Goal: Information Seeking & Learning: Check status

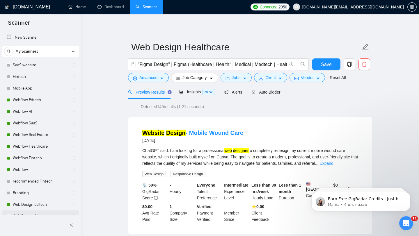
scroll to position [89, 0]
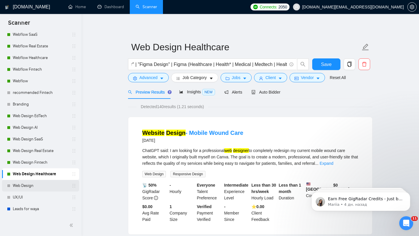
drag, startPoint x: 33, startPoint y: 184, endPoint x: 38, endPoint y: 182, distance: 5.3
click at [33, 184] on link "Web Design" at bounding box center [40, 186] width 55 height 12
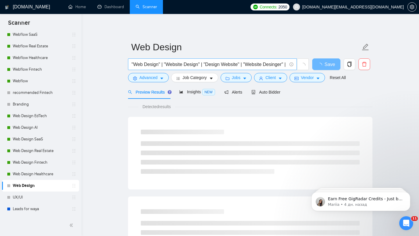
scroll to position [0, 132]
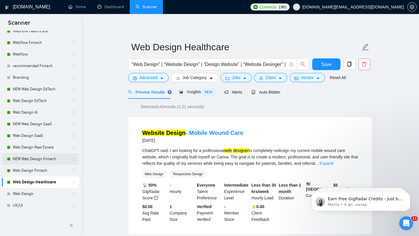
click at [38, 158] on link "NEW Web Design Fintech" at bounding box center [40, 159] width 55 height 12
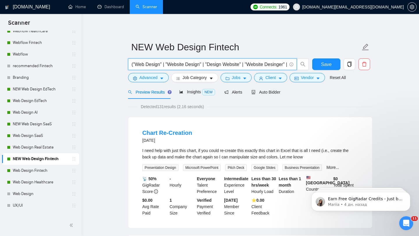
drag, startPoint x: 220, startPoint y: 65, endPoint x: 106, endPoint y: 58, distance: 113.7
type input "(fintech | ([PERSON_NAME]*) | (payment*) | (bank*) | wallet | money | transfer …"
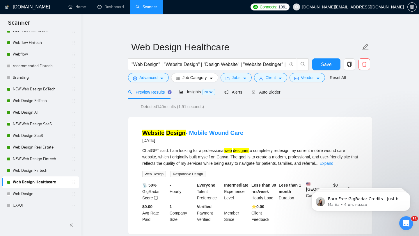
click at [371, 7] on span "[DOMAIN_NAME][EMAIL_ADDRESS][DOMAIN_NAME]" at bounding box center [353, 7] width 102 height 0
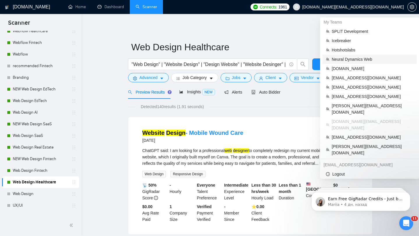
click at [351, 56] on span "Neural Dynamics Web" at bounding box center [372, 59] width 81 height 6
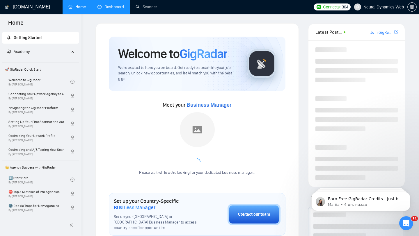
click at [116, 13] on li "Dashboard" at bounding box center [111, 7] width 38 height 14
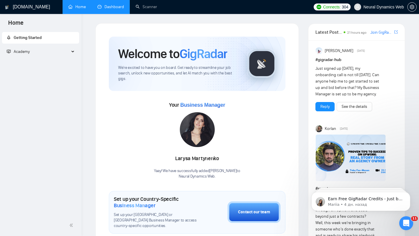
click at [121, 8] on link "Dashboard" at bounding box center [110, 6] width 26 height 5
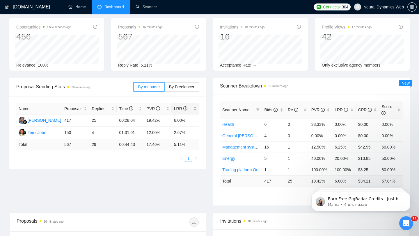
scroll to position [32, 0]
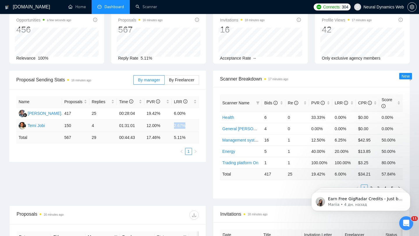
drag, startPoint x: 174, startPoint y: 124, endPoint x: 193, endPoint y: 124, distance: 18.6
click at [193, 124] on td "2.67%" at bounding box center [185, 126] width 27 height 12
click at [171, 125] on td "12.00%" at bounding box center [157, 126] width 27 height 12
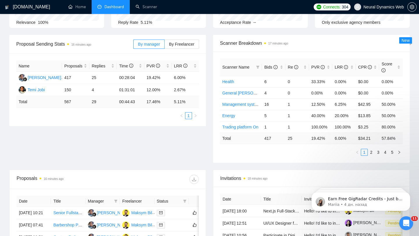
scroll to position [0, 0]
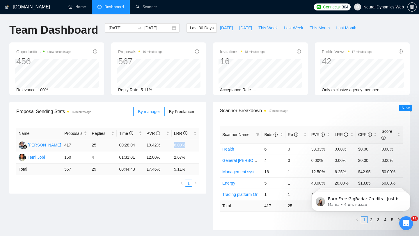
drag, startPoint x: 169, startPoint y: 145, endPoint x: 201, endPoint y: 145, distance: 32.3
click at [201, 145] on div "Name Proposals Replies Time PVR LRR [PERSON_NAME] 417 25 00:28:04 19.42% 6.00% …" at bounding box center [107, 157] width 197 height 73
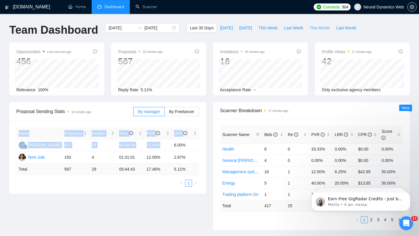
click at [323, 26] on span "This Month" at bounding box center [320, 28] width 20 height 6
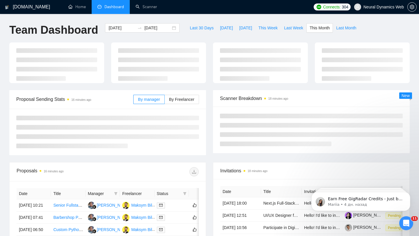
type input "[DATE]"
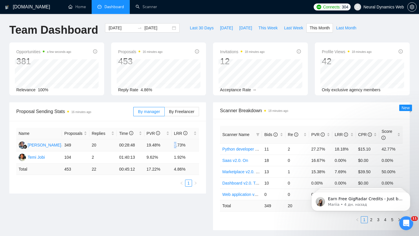
drag, startPoint x: 173, startPoint y: 147, endPoint x: 193, endPoint y: 147, distance: 20.1
click at [193, 147] on td "5.73%" at bounding box center [185, 145] width 27 height 12
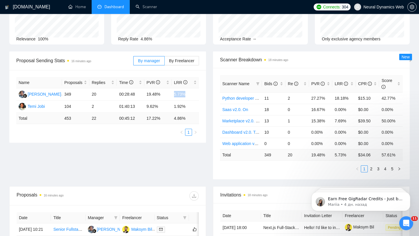
scroll to position [49, 0]
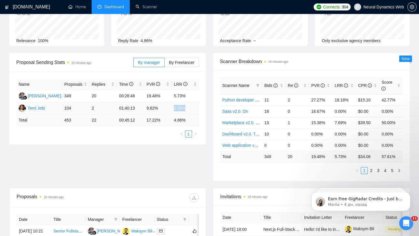
drag, startPoint x: 188, startPoint y: 111, endPoint x: 169, endPoint y: 108, distance: 19.1
click at [169, 108] on tr "Temi Jobi 104 2 01:40:13 9.62% 1.92%" at bounding box center [107, 108] width 183 height 12
drag, startPoint x: 161, startPoint y: 95, endPoint x: 147, endPoint y: 95, distance: 13.4
click at [147, 95] on td "19.48%" at bounding box center [157, 96] width 27 height 12
drag, startPoint x: 173, startPoint y: 94, endPoint x: 193, endPoint y: 94, distance: 19.5
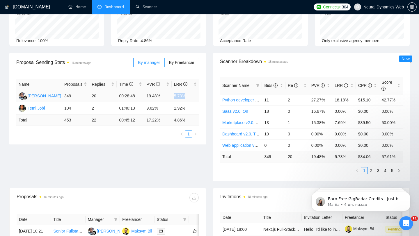
click at [193, 94] on td "5.73%" at bounding box center [185, 96] width 27 height 12
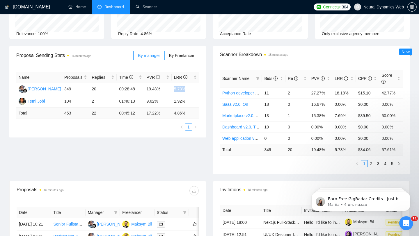
scroll to position [53, 0]
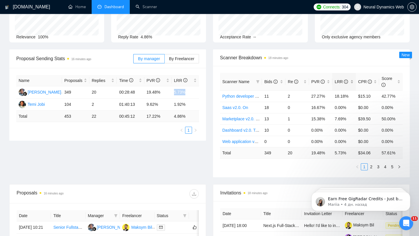
click at [350, 79] on div "LRR" at bounding box center [344, 82] width 19 height 6
click at [373, 166] on link "2" at bounding box center [371, 167] width 6 height 6
click at [379, 167] on link "3" at bounding box center [378, 167] width 6 height 6
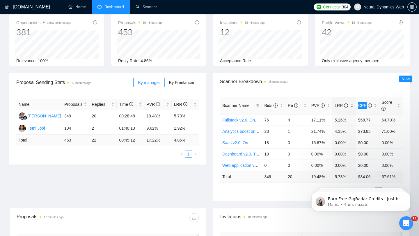
scroll to position [45, 0]
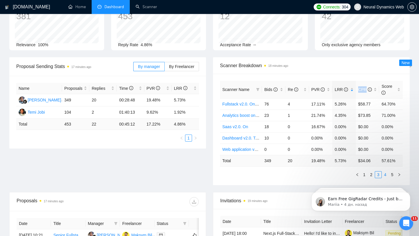
click at [386, 176] on link "4" at bounding box center [385, 175] width 6 height 6
click at [377, 175] on link "3" at bounding box center [378, 175] width 6 height 6
click at [370, 173] on link "2" at bounding box center [371, 175] width 6 height 6
drag, startPoint x: 342, startPoint y: 150, endPoint x: 333, endPoint y: 150, distance: 9.0
click at [333, 150] on td "7.14%" at bounding box center [344, 149] width 24 height 11
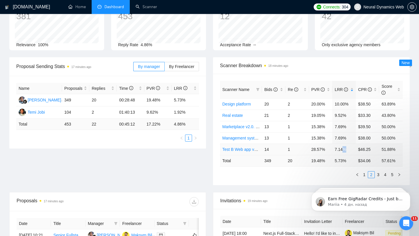
drag, startPoint x: 346, startPoint y: 148, endPoint x: 335, endPoint y: 148, distance: 11.1
click at [335, 148] on td "7.14%" at bounding box center [344, 149] width 24 height 11
drag, startPoint x: 351, startPoint y: 136, endPoint x: 337, endPoint y: 136, distance: 13.7
click at [337, 136] on td "7.69%" at bounding box center [344, 137] width 24 height 11
drag, startPoint x: 335, startPoint y: 129, endPoint x: 343, endPoint y: 129, distance: 8.4
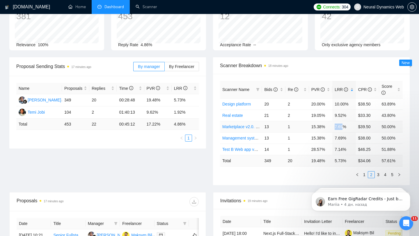
click at [343, 129] on td "7.69%" at bounding box center [344, 126] width 24 height 11
click at [364, 174] on link "1" at bounding box center [364, 175] width 6 height 6
drag, startPoint x: 335, startPoint y: 105, endPoint x: 353, endPoint y: 104, distance: 18.4
click at [353, 104] on td "100.00%" at bounding box center [344, 103] width 24 height 11
drag, startPoint x: 334, startPoint y: 115, endPoint x: 348, endPoint y: 115, distance: 14.0
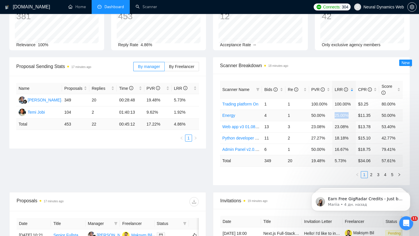
click at [348, 115] on td "25.00%" at bounding box center [344, 115] width 24 height 11
drag, startPoint x: 334, startPoint y: 126, endPoint x: 347, endPoint y: 125, distance: 13.1
click at [347, 125] on td "23.08%" at bounding box center [344, 126] width 24 height 11
drag, startPoint x: 335, startPoint y: 137, endPoint x: 351, endPoint y: 137, distance: 16.0
click at [351, 137] on td "18.18%" at bounding box center [344, 137] width 24 height 11
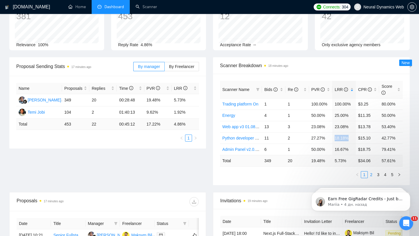
click at [371, 175] on link "2" at bounding box center [371, 175] width 6 height 6
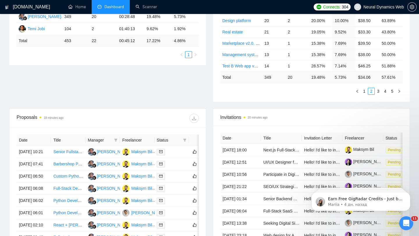
scroll to position [131, 0]
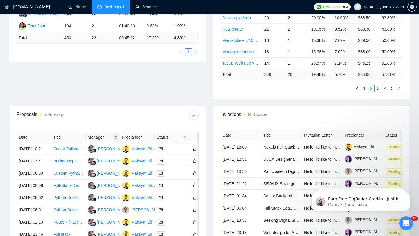
click at [116, 136] on icon "filter" at bounding box center [115, 137] width 3 height 3
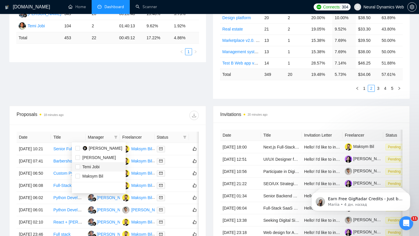
click at [88, 168] on span "Temi Jobi" at bounding box center [90, 167] width 17 height 5
checkbox input "true"
click at [167, 85] on div "Proposal Sending Stats 18 minutes ago By manager By Freelancer Name Proposals R…" at bounding box center [209, 38] width 407 height 135
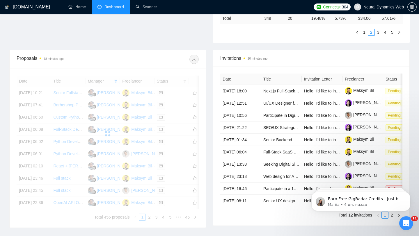
scroll to position [190, 0]
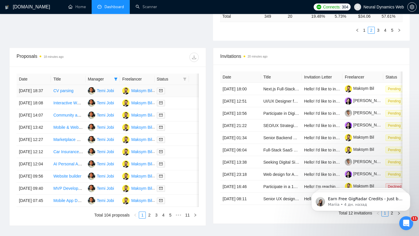
click at [175, 94] on div at bounding box center [172, 91] width 30 height 7
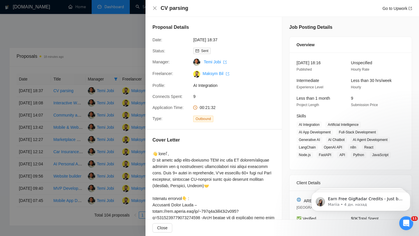
click at [102, 113] on div at bounding box center [209, 118] width 419 height 236
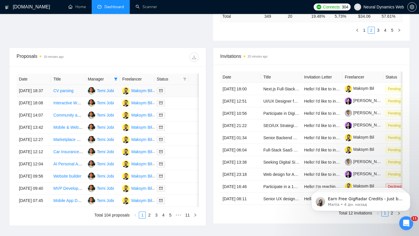
click at [172, 94] on div at bounding box center [172, 91] width 30 height 7
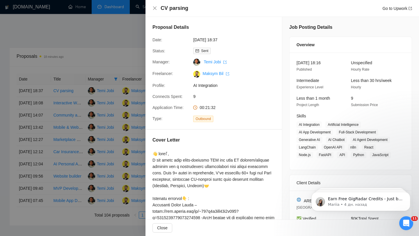
scroll to position [29, 0]
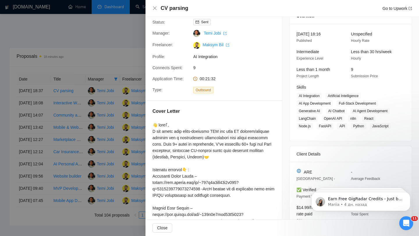
click at [129, 106] on div at bounding box center [209, 118] width 419 height 236
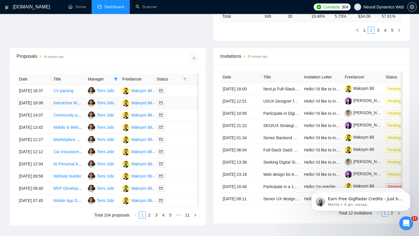
click at [183, 106] on div at bounding box center [172, 103] width 30 height 7
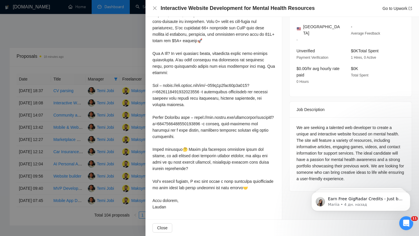
scroll to position [158, 0]
click at [131, 127] on div at bounding box center [209, 118] width 419 height 236
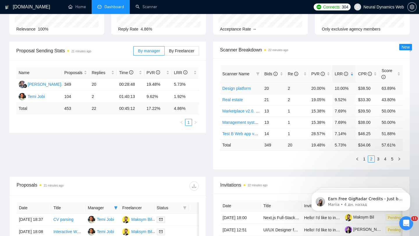
scroll to position [55, 0]
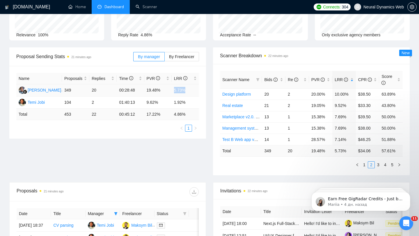
drag, startPoint x: 190, startPoint y: 91, endPoint x: 173, endPoint y: 91, distance: 17.5
click at [173, 91] on td "5.73%" at bounding box center [185, 90] width 27 height 12
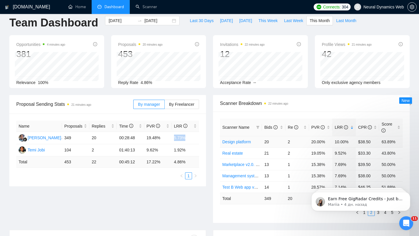
scroll to position [0, 0]
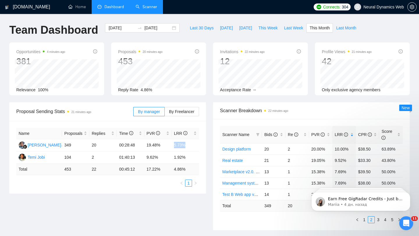
click at [147, 8] on link "Scanner" at bounding box center [147, 6] width 22 height 5
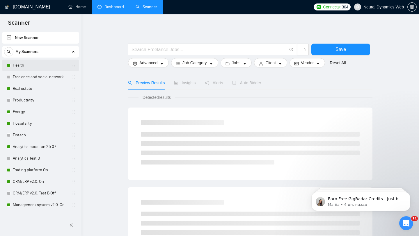
click at [39, 65] on link "Health" at bounding box center [40, 66] width 55 height 12
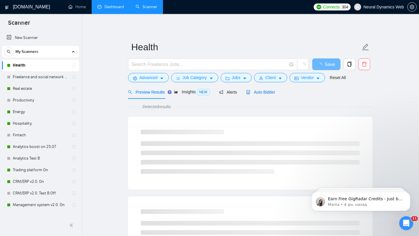
click at [262, 89] on div "Auto Bidder" at bounding box center [260, 92] width 29 height 6
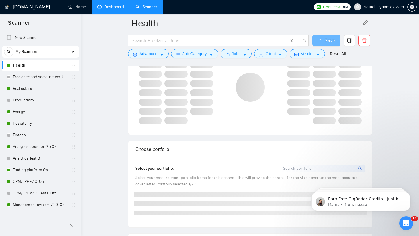
scroll to position [390, 0]
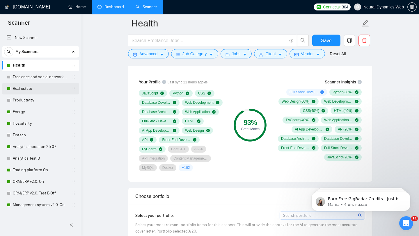
click at [43, 89] on link "Real estate" at bounding box center [40, 89] width 55 height 12
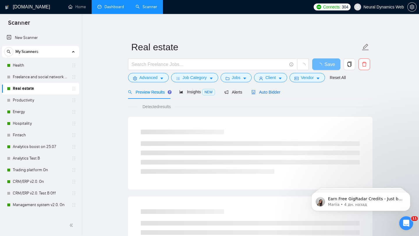
click at [261, 92] on span "Auto Bidder" at bounding box center [265, 92] width 29 height 5
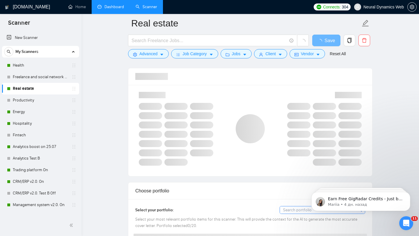
scroll to position [376, 0]
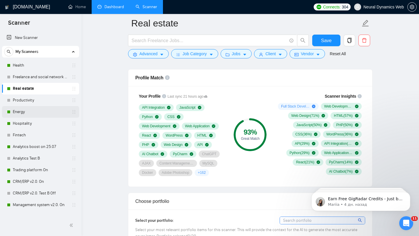
click at [32, 109] on link "Energy" at bounding box center [40, 112] width 55 height 12
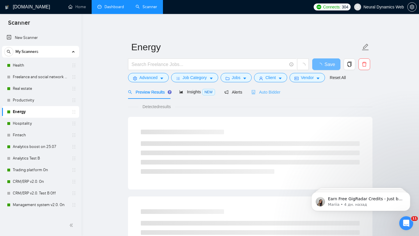
click at [273, 88] on div "Auto Bidder" at bounding box center [265, 92] width 29 height 14
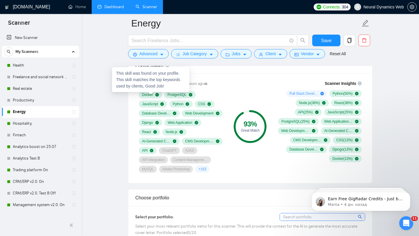
scroll to position [388, 0]
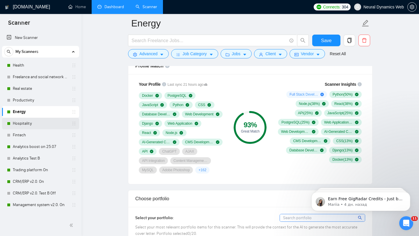
click at [26, 129] on link "Hospitality" at bounding box center [40, 124] width 55 height 12
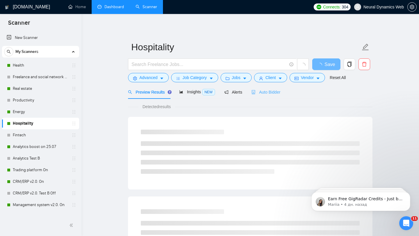
click at [280, 88] on div "Auto Bidder" at bounding box center [265, 92] width 29 height 14
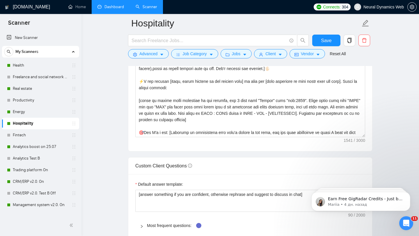
scroll to position [722, 0]
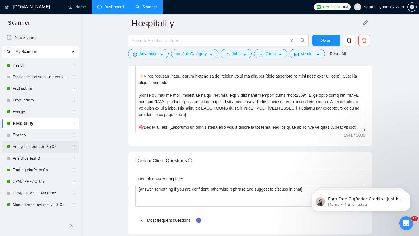
click at [37, 147] on link "Analytics boost on 25.07" at bounding box center [40, 147] width 55 height 12
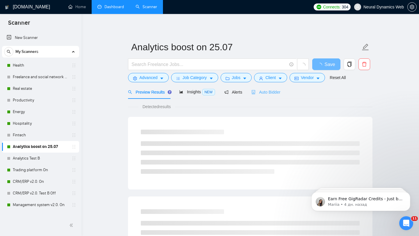
click at [274, 87] on div "Auto Bidder" at bounding box center [265, 92] width 29 height 14
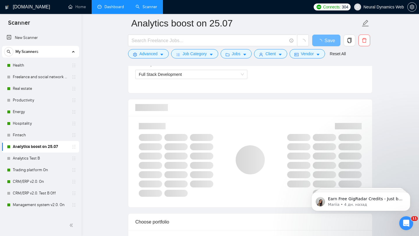
scroll to position [345, 0]
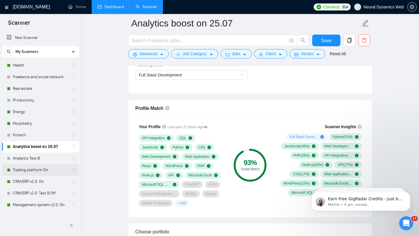
click at [35, 170] on link "Trading platform On" at bounding box center [40, 170] width 55 height 12
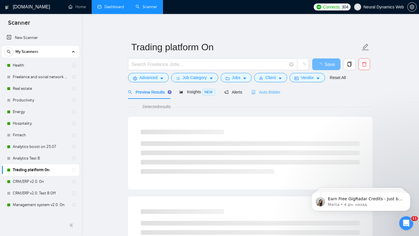
click at [271, 95] on div "Auto Bidder" at bounding box center [265, 92] width 29 height 14
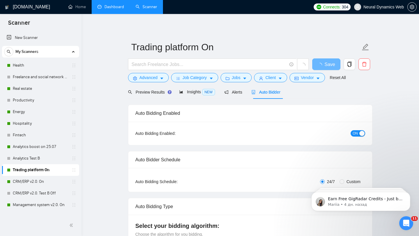
checkbox input "true"
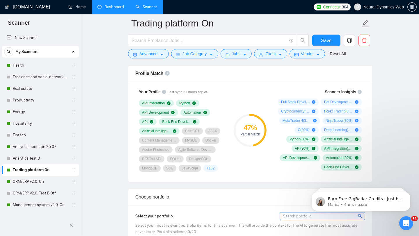
scroll to position [360, 0]
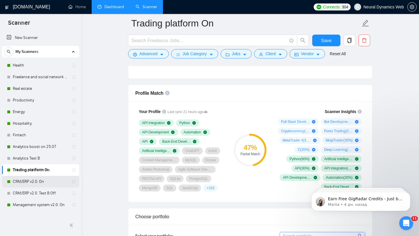
click at [48, 181] on link "CRM/ERP v2.0. On" at bounding box center [40, 182] width 55 height 12
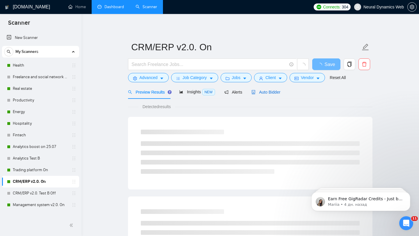
click at [276, 90] on span "Auto Bidder" at bounding box center [265, 92] width 29 height 5
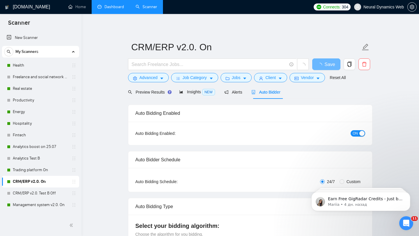
checkbox input "true"
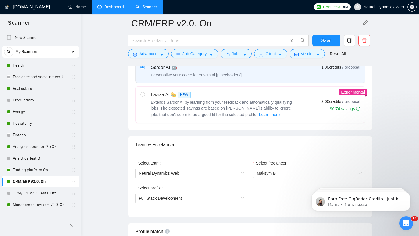
scroll to position [208, 0]
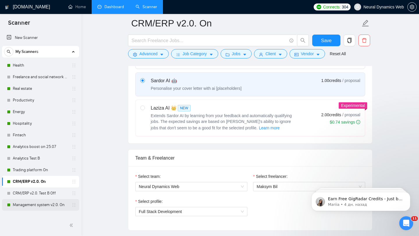
click at [51, 201] on link "Management system v2.0. On" at bounding box center [40, 205] width 55 height 12
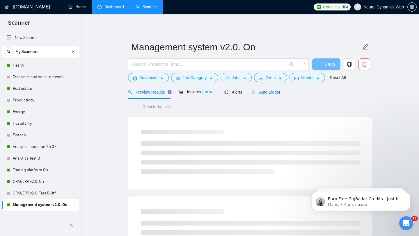
click at [273, 94] on span "Auto Bidder" at bounding box center [265, 92] width 29 height 5
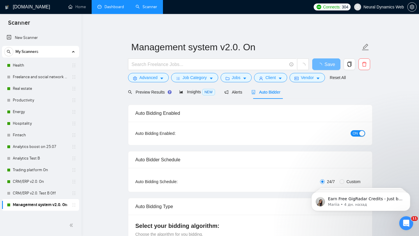
checkbox input "true"
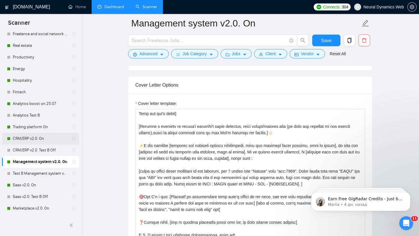
scroll to position [49, 0]
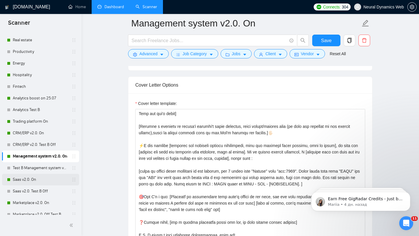
click at [43, 182] on link "Saas v2.0. On" at bounding box center [40, 180] width 55 height 12
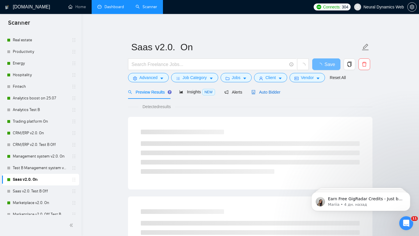
click at [280, 92] on span "Auto Bidder" at bounding box center [265, 92] width 29 height 5
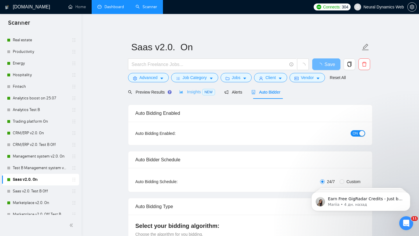
checkbox input "true"
click at [103, 4] on link "Dashboard" at bounding box center [110, 6] width 26 height 5
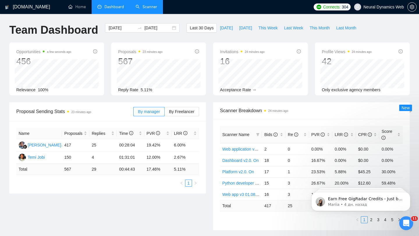
click at [378, 41] on div "Team Dashboard [DATE] [DATE] Last 30 Days [DATE] [DATE] This Week Last Week Thi…" at bounding box center [209, 32] width 407 height 19
click at [183, 38] on div "Last 30 Days [DATE] [DATE] This Week Last Week This Month Last Month" at bounding box center [273, 32] width 180 height 19
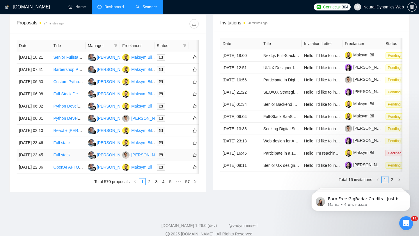
scroll to position [287, 0]
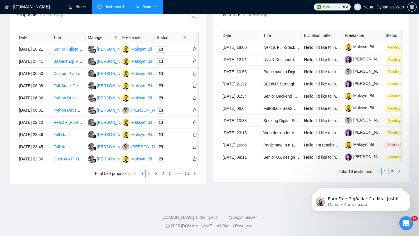
click at [147, 171] on link "2" at bounding box center [149, 173] width 6 height 6
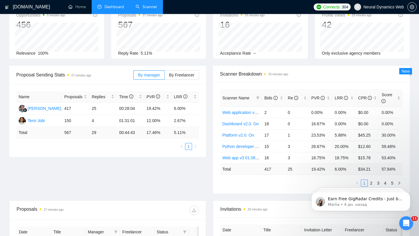
scroll to position [26, 0]
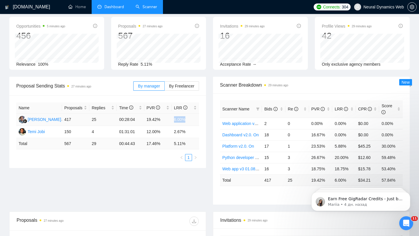
drag, startPoint x: 173, startPoint y: 120, endPoint x: 198, endPoint y: 120, distance: 25.0
click at [198, 120] on td "6.00%" at bounding box center [185, 120] width 27 height 12
click at [205, 79] on div "Proposal Sending Stats 27 minutes ago By manager By Freelancer" at bounding box center [107, 86] width 197 height 19
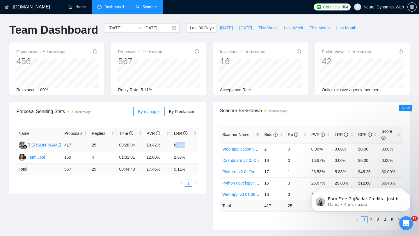
drag, startPoint x: 176, startPoint y: 146, endPoint x: 196, endPoint y: 146, distance: 20.1
click at [197, 146] on td "6.00%" at bounding box center [185, 145] width 27 height 12
drag, startPoint x: 173, startPoint y: 146, endPoint x: 198, endPoint y: 146, distance: 24.7
click at [198, 146] on td "6.00%" at bounding box center [185, 145] width 27 height 12
click at [114, 120] on div "Proposal Sending Stats 28 minutes ago" at bounding box center [74, 111] width 117 height 17
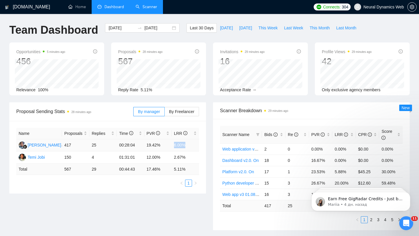
drag, startPoint x: 186, startPoint y: 147, endPoint x: 167, endPoint y: 146, distance: 18.7
click at [167, 146] on tr "[PERSON_NAME] 417 25 00:28:04 19.42% 6.00%" at bounding box center [107, 145] width 183 height 12
click at [213, 144] on div "Scanner Name Bids Re PVR LRR CPR Score Web application v2.0. On 2 0 0.00% 0.00%…" at bounding box center [311, 174] width 197 height 111
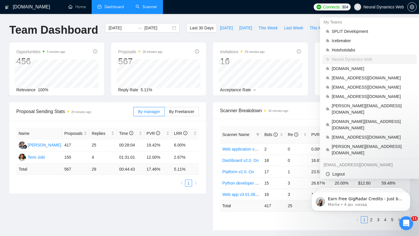
click at [376, 7] on span "Neural Dynamics Web" at bounding box center [383, 7] width 40 height 0
click at [371, 118] on span "[DOMAIN_NAME][EMAIL_ADDRESS][DOMAIN_NAME]" at bounding box center [372, 124] width 81 height 13
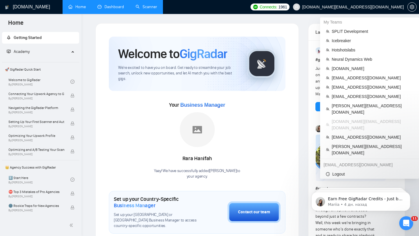
click at [383, 3] on span "[DOMAIN_NAME][EMAIL_ADDRESS][DOMAIN_NAME]" at bounding box center [348, 7] width 118 height 19
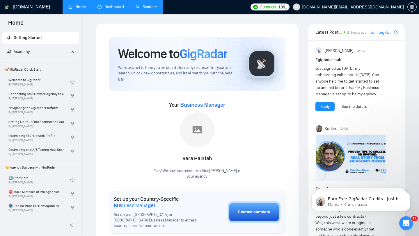
click at [369, 10] on span "[DOMAIN_NAME][EMAIL_ADDRESS][DOMAIN_NAME]" at bounding box center [348, 7] width 118 height 19
click at [386, 7] on span "[DOMAIN_NAME][EMAIL_ADDRESS][DOMAIN_NAME]" at bounding box center [353, 7] width 102 height 0
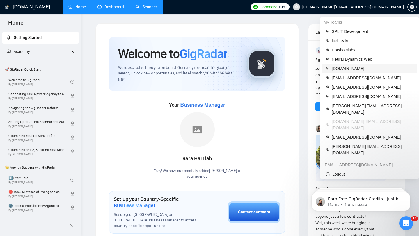
click at [359, 67] on span "[DOMAIN_NAME]" at bounding box center [372, 68] width 81 height 6
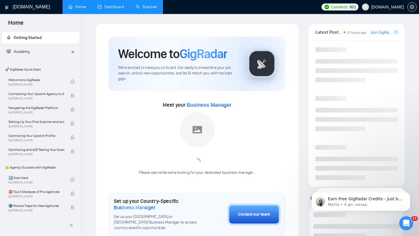
click at [107, 4] on link "Dashboard" at bounding box center [110, 6] width 26 height 5
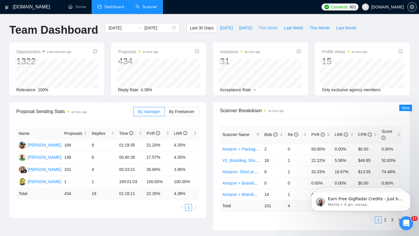
click at [269, 28] on span "This Week" at bounding box center [267, 28] width 19 height 6
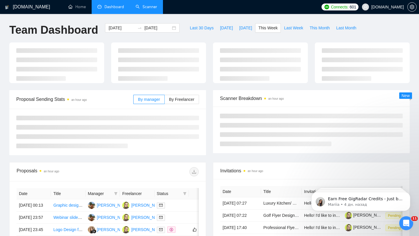
type input "[DATE]"
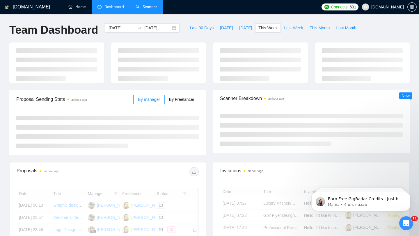
click at [294, 29] on span "Last Week" at bounding box center [293, 28] width 19 height 6
type input "[DATE]"
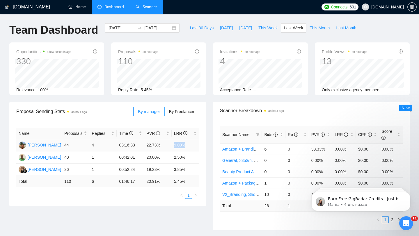
drag, startPoint x: 174, startPoint y: 144, endPoint x: 195, endPoint y: 145, distance: 21.2
click at [195, 145] on td "9.09%" at bounding box center [185, 145] width 27 height 12
click at [203, 146] on div "Name Proposals Replies Time PVR LRR [PERSON_NAME] 44 4 03:16:33 22.73% 9.09% [P…" at bounding box center [107, 163] width 197 height 85
drag, startPoint x: 145, startPoint y: 146, endPoint x: 160, endPoint y: 145, distance: 14.3
click at [160, 145] on td "22.73%" at bounding box center [157, 145] width 27 height 12
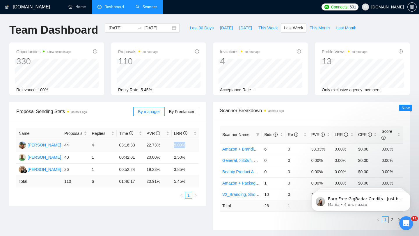
drag, startPoint x: 172, startPoint y: 145, endPoint x: 194, endPoint y: 145, distance: 22.1
click at [194, 145] on td "9.09%" at bounding box center [185, 145] width 27 height 12
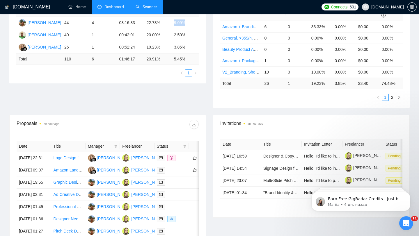
scroll to position [125, 0]
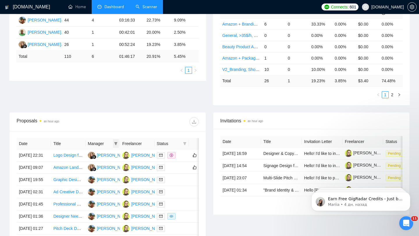
click at [115, 145] on icon "filter" at bounding box center [115, 143] width 3 height 3
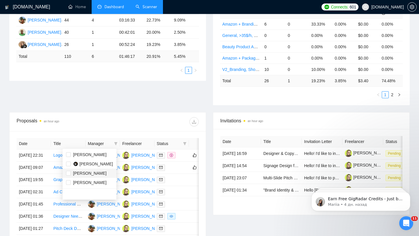
click at [100, 173] on span "[PERSON_NAME]" at bounding box center [89, 173] width 33 height 5
checkbox input "true"
click at [186, 144] on div "Date Title Manager Freelancer Status [DATE] 22:31 Logo Design for Premium Men’s…" at bounding box center [108, 210] width 182 height 145
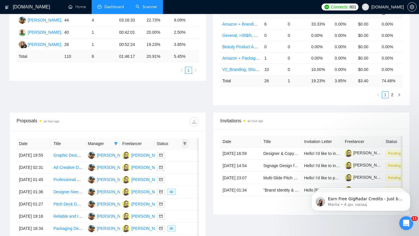
click at [183, 144] on icon "filter" at bounding box center [184, 143] width 3 height 3
click at [166, 153] on span "Chat" at bounding box center [166, 154] width 11 height 5
checkbox input "true"
click at [191, 88] on div "Proposal Sending Stats an hour ago By manager By Freelancer Name Proposals Repl…" at bounding box center [209, 44] width 407 height 135
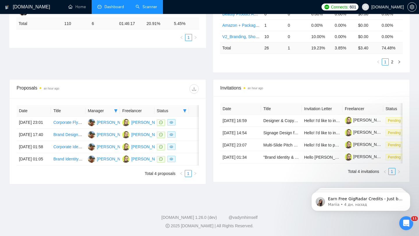
scroll to position [180, 0]
click at [188, 117] on td at bounding box center [171, 123] width 34 height 12
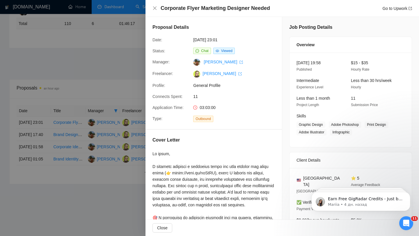
click at [86, 98] on div at bounding box center [209, 118] width 419 height 236
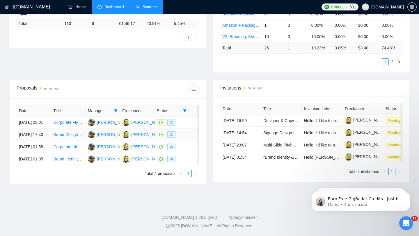
click at [185, 131] on div at bounding box center [172, 134] width 30 height 7
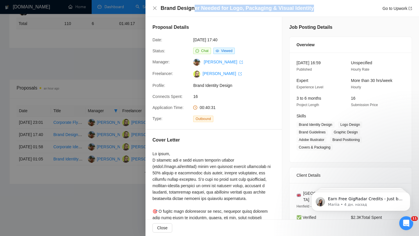
drag, startPoint x: 312, startPoint y: 8, endPoint x: 192, endPoint y: 7, distance: 120.2
click at [192, 7] on div "Brand Designer Needed for Logo, Packaging & Visual Identity Go to Upwork" at bounding box center [286, 8] width 251 height 7
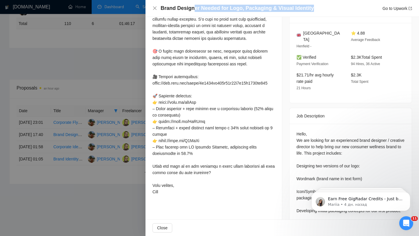
scroll to position [164, 0]
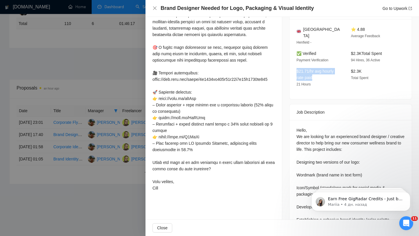
drag, startPoint x: 296, startPoint y: 64, endPoint x: 314, endPoint y: 69, distance: 19.1
click at [314, 69] on div "$21.71/hr avg hourly rate paid 21 Hours" at bounding box center [319, 77] width 50 height 19
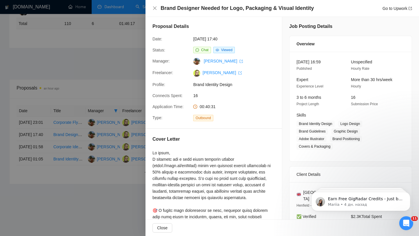
scroll to position [0, 0]
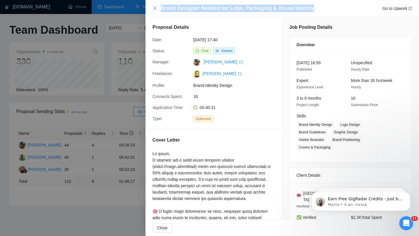
drag, startPoint x: 160, startPoint y: 7, endPoint x: 312, endPoint y: 9, distance: 151.6
click at [312, 9] on div "Brand Designer Needed for Logo, Packaging & Visual Identity Go to Upwork" at bounding box center [282, 8] width 260 height 7
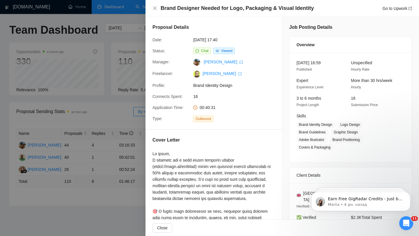
click at [115, 81] on div at bounding box center [209, 118] width 419 height 236
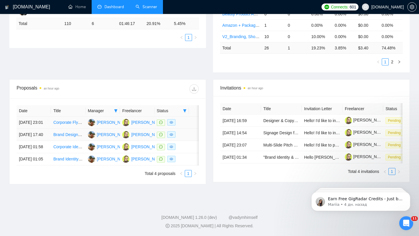
scroll to position [162, 0]
click at [73, 153] on td "Corporate Identity Design for Boutique Consulting Firm" at bounding box center [68, 147] width 34 height 12
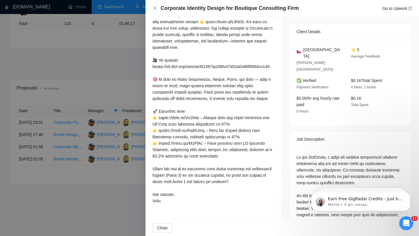
scroll to position [152, 0]
drag, startPoint x: 315, startPoint y: 49, endPoint x: 302, endPoint y: 49, distance: 12.8
click at [302, 49] on div "[GEOGRAPHIC_DATA]" at bounding box center [318, 52] width 45 height 13
click at [108, 148] on div at bounding box center [209, 118] width 419 height 236
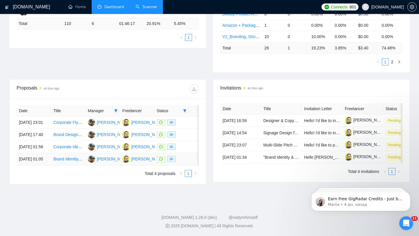
click at [189, 166] on td at bounding box center [199, 159] width 20 height 12
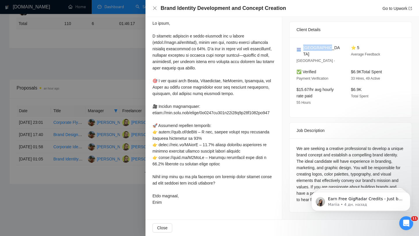
drag, startPoint x: 330, startPoint y: 45, endPoint x: 283, endPoint y: 42, distance: 46.6
click at [283, 42] on div "Job Posting Details Overview [DATE] 19:25 Published $15 - $30 Hourly Rate Inter…" at bounding box center [350, 52] width 137 height 333
click at [243, 70] on div at bounding box center [213, 113] width 122 height 186
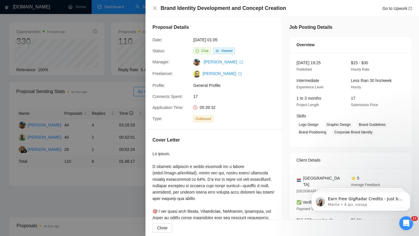
scroll to position [20, 0]
click at [398, 10] on link "Go to Upwork" at bounding box center [397, 8] width 30 height 5
click at [97, 116] on div at bounding box center [209, 118] width 419 height 236
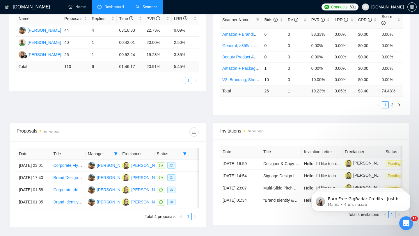
scroll to position [120, 0]
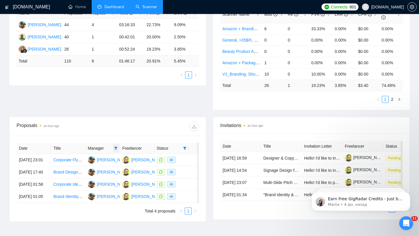
click at [117, 152] on span at bounding box center [116, 148] width 6 height 9
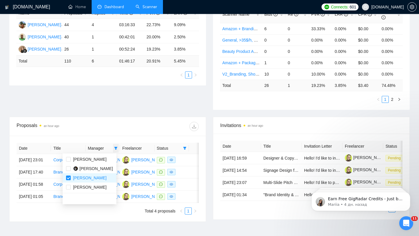
click at [117, 147] on icon "filter" at bounding box center [115, 148] width 3 height 3
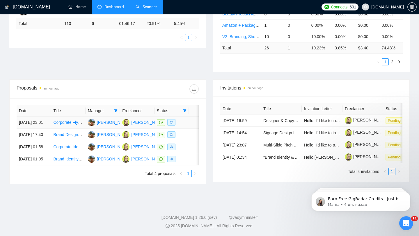
scroll to position [167, 0]
click at [117, 109] on icon "filter" at bounding box center [115, 110] width 3 height 3
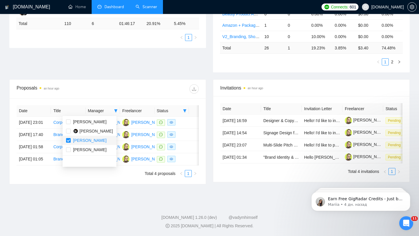
click at [94, 138] on span "[PERSON_NAME]" at bounding box center [89, 140] width 33 height 5
checkbox input "false"
click at [99, 147] on span "[PERSON_NAME]" at bounding box center [89, 149] width 33 height 5
click at [168, 84] on div at bounding box center [153, 88] width 91 height 9
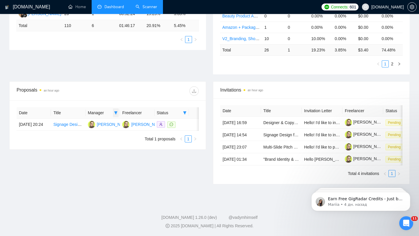
click at [114, 109] on span at bounding box center [116, 113] width 6 height 9
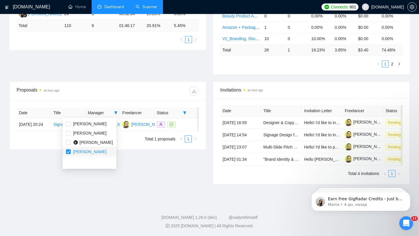
click at [88, 150] on span "[PERSON_NAME]" at bounding box center [89, 152] width 33 height 5
checkbox input "false"
click at [90, 122] on span "[PERSON_NAME]" at bounding box center [89, 124] width 33 height 5
checkbox input "true"
click at [178, 162] on div "Proposals an hour ago Date Title Manager Freelancer Status [DATE] 20:24 Signage…" at bounding box center [108, 132] width 204 height 103
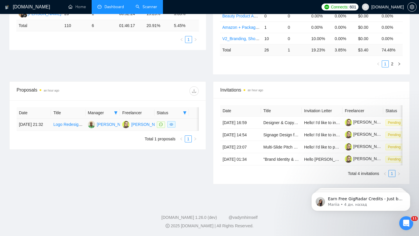
click at [185, 119] on td at bounding box center [171, 125] width 34 height 12
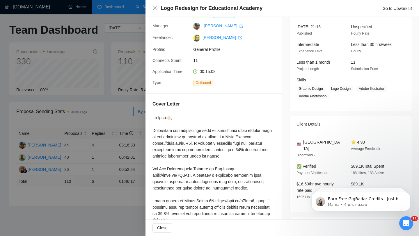
scroll to position [26, 0]
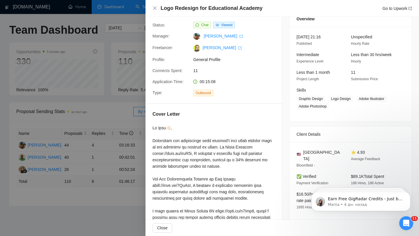
click at [42, 181] on div at bounding box center [209, 118] width 419 height 236
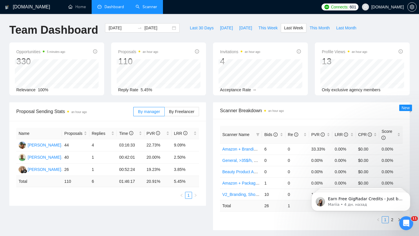
scroll to position [178, 0]
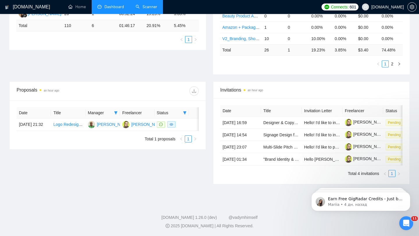
click at [188, 107] on th "Status" at bounding box center [171, 112] width 34 height 11
click at [185, 111] on icon "filter" at bounding box center [184, 112] width 3 height 3
click at [171, 122] on span "Chat" at bounding box center [166, 124] width 11 height 5
checkbox input "false"
click at [205, 154] on div "Proposals an hour ago Date Title Manager Freelancer Status [DATE] 21:32 Logo Re…" at bounding box center [108, 132] width 204 height 103
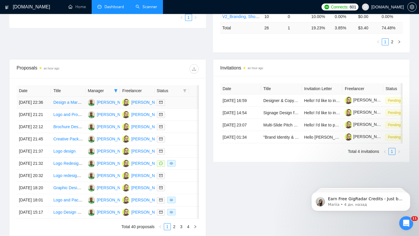
click at [177, 109] on td at bounding box center [171, 103] width 34 height 12
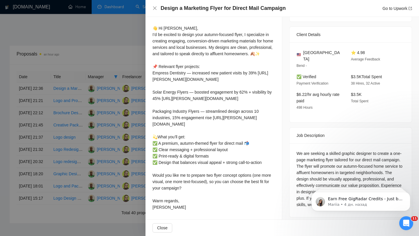
scroll to position [209, 0]
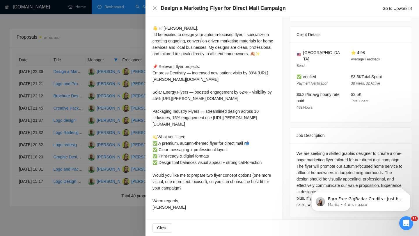
click at [107, 111] on div at bounding box center [209, 118] width 419 height 236
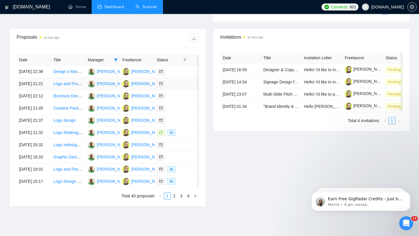
click at [181, 87] on div at bounding box center [172, 84] width 30 height 7
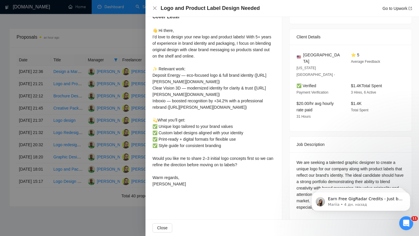
click at [105, 54] on div at bounding box center [209, 118] width 419 height 236
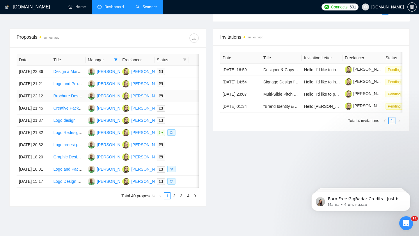
click at [181, 99] on div at bounding box center [172, 96] width 30 height 7
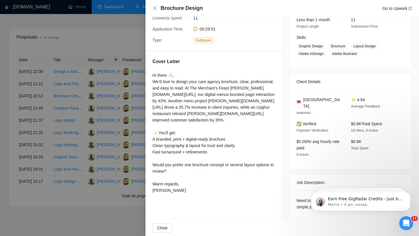
scroll to position [0, 0]
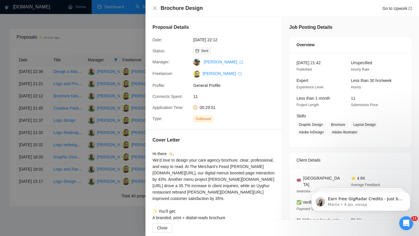
click at [102, 58] on div at bounding box center [209, 118] width 419 height 236
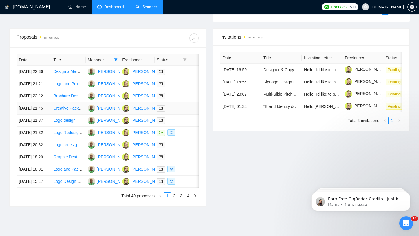
click at [189, 115] on td at bounding box center [199, 108] width 20 height 12
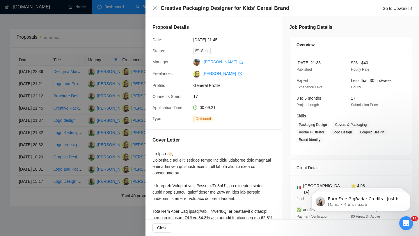
click at [105, 96] on div at bounding box center [209, 118] width 419 height 236
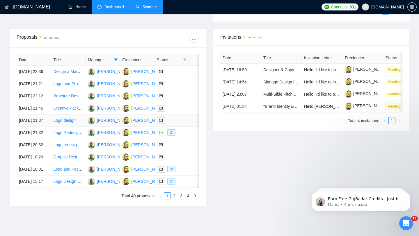
click at [182, 124] on div at bounding box center [172, 120] width 30 height 7
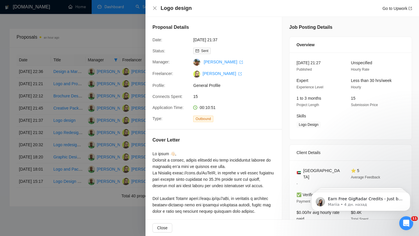
click at [106, 103] on div at bounding box center [209, 118] width 419 height 236
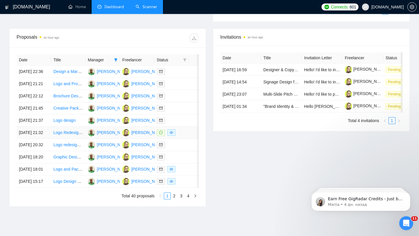
click at [184, 136] on div at bounding box center [172, 132] width 30 height 7
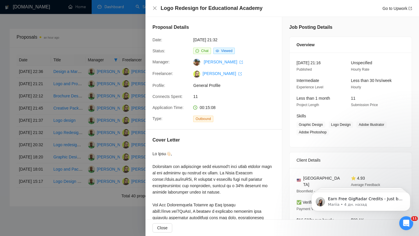
click at [91, 110] on div at bounding box center [209, 118] width 419 height 236
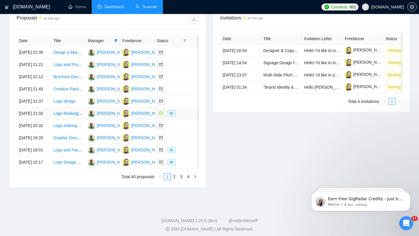
scroll to position [232, 0]
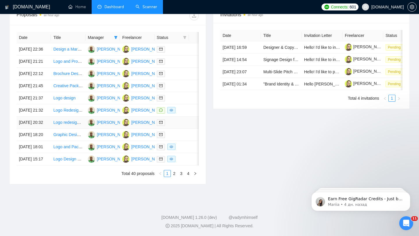
click at [179, 126] on div at bounding box center [172, 122] width 30 height 7
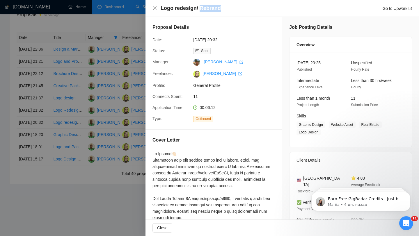
drag, startPoint x: 198, startPoint y: 9, endPoint x: 233, endPoint y: 8, distance: 34.3
click at [233, 8] on div "Logo redesign/ Rebrand Go to Upwork" at bounding box center [286, 8] width 251 height 7
click at [95, 134] on div at bounding box center [209, 118] width 419 height 236
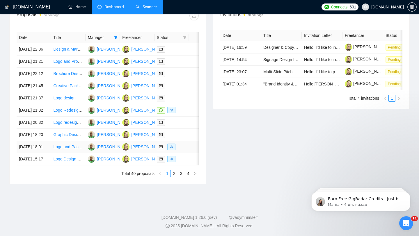
click at [187, 153] on td at bounding box center [171, 147] width 34 height 12
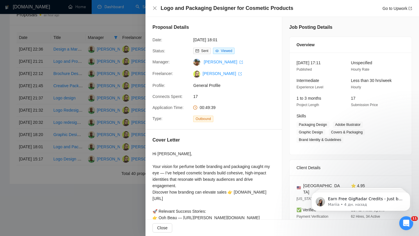
click at [118, 126] on div at bounding box center [209, 118] width 419 height 236
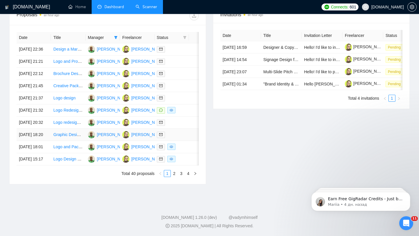
click at [183, 138] on div at bounding box center [172, 134] width 30 height 7
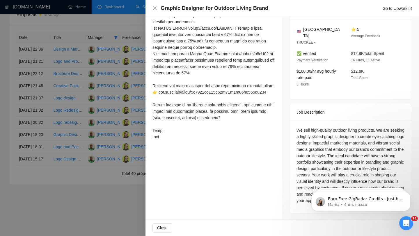
scroll to position [273, 0]
click at [87, 167] on div at bounding box center [209, 118] width 419 height 236
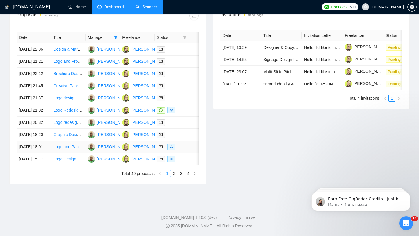
click at [182, 150] on div at bounding box center [172, 147] width 30 height 7
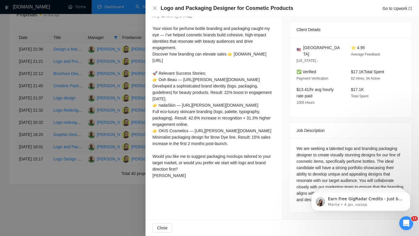
scroll to position [131, 0]
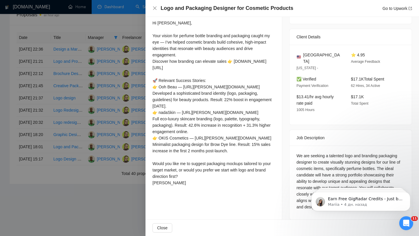
click at [88, 153] on div at bounding box center [209, 118] width 419 height 236
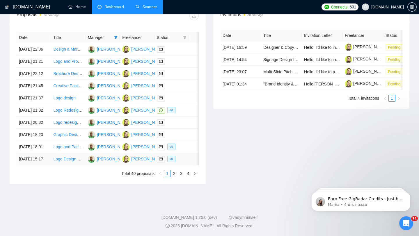
click at [176, 166] on td at bounding box center [171, 159] width 34 height 12
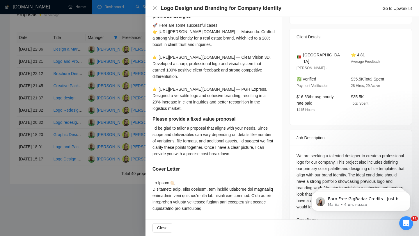
click at [86, 93] on div at bounding box center [209, 118] width 419 height 236
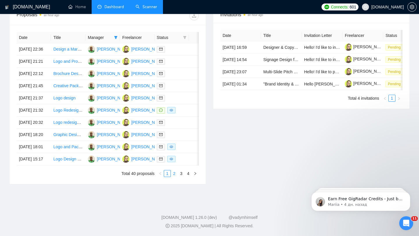
click at [176, 177] on link "2" at bounding box center [174, 173] width 6 height 6
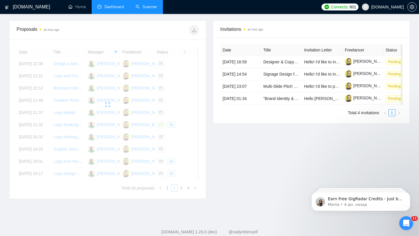
scroll to position [216, 0]
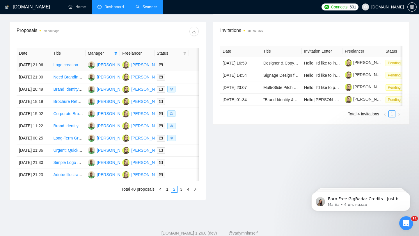
click at [182, 71] on td at bounding box center [171, 65] width 34 height 12
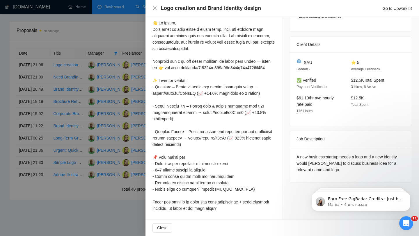
click at [85, 106] on div at bounding box center [209, 118] width 419 height 236
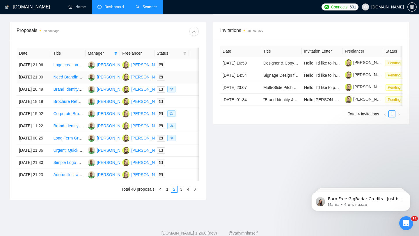
click at [180, 81] on div at bounding box center [172, 77] width 30 height 7
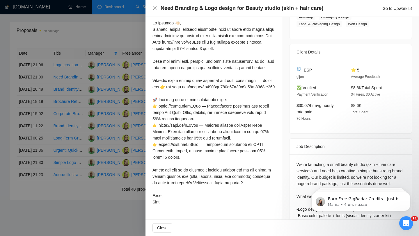
click at [109, 78] on div at bounding box center [209, 118] width 419 height 236
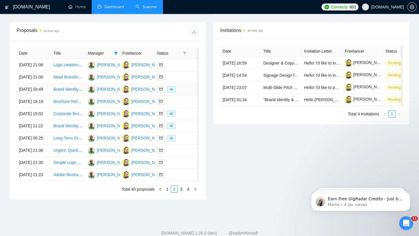
click at [191, 96] on td at bounding box center [199, 89] width 20 height 12
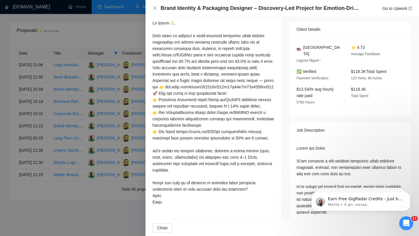
click at [98, 73] on div at bounding box center [209, 118] width 419 height 236
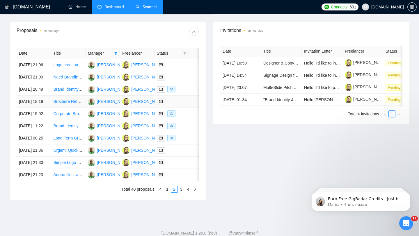
click at [177, 105] on div at bounding box center [172, 101] width 30 height 7
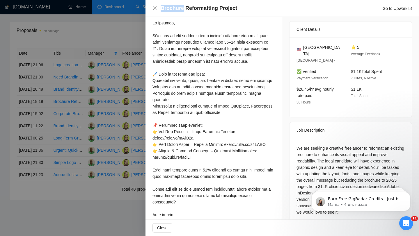
drag, startPoint x: 161, startPoint y: 6, endPoint x: 182, endPoint y: 8, distance: 20.4
click at [182, 8] on h4 "Brochure Reformatting Project" at bounding box center [199, 8] width 77 height 7
click at [103, 98] on div at bounding box center [209, 118] width 419 height 236
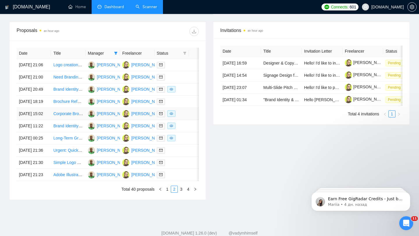
click at [187, 120] on td at bounding box center [171, 114] width 34 height 12
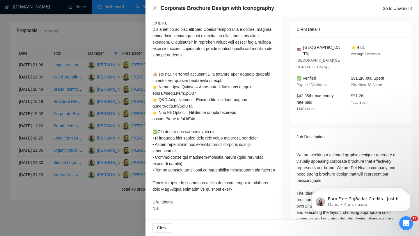
click at [109, 122] on div at bounding box center [209, 118] width 419 height 236
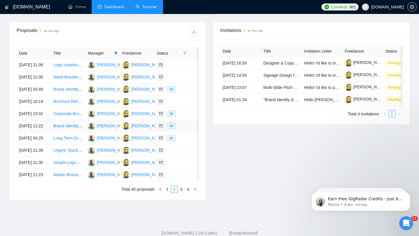
click at [185, 132] on td at bounding box center [171, 126] width 34 height 12
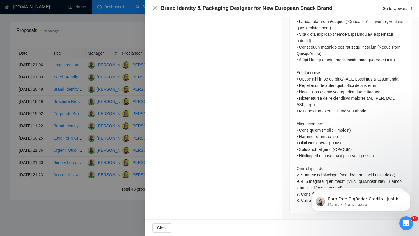
scroll to position [218, 0]
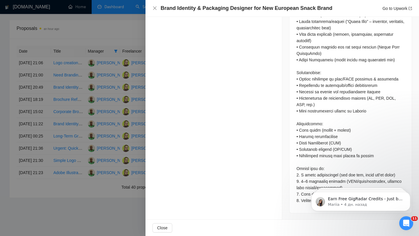
click at [102, 120] on div at bounding box center [209, 118] width 419 height 236
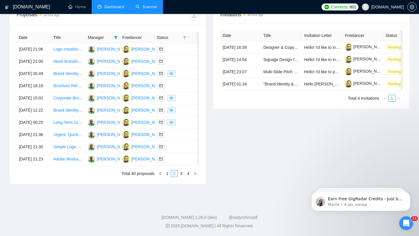
scroll to position [287, 0]
click at [180, 171] on link "3" at bounding box center [181, 173] width 6 height 6
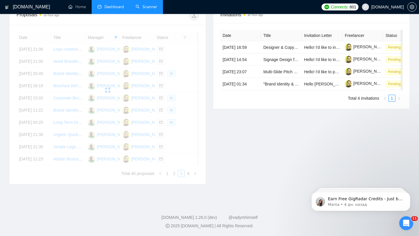
click at [173, 175] on div "Date Title Manager Freelancer Status [DATE] 21:06 Logo creation and Brand ident…" at bounding box center [108, 104] width 182 height 145
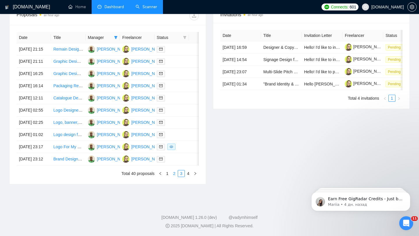
click at [173, 175] on link "2" at bounding box center [174, 173] width 6 height 6
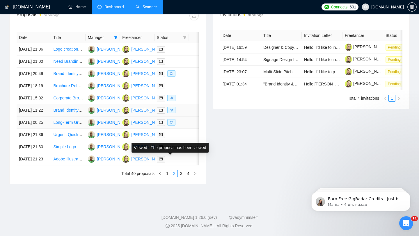
scroll to position [256, 0]
click at [192, 68] on td at bounding box center [199, 74] width 20 height 12
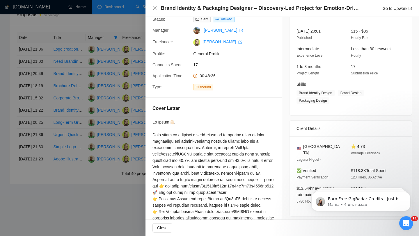
scroll to position [41, 0]
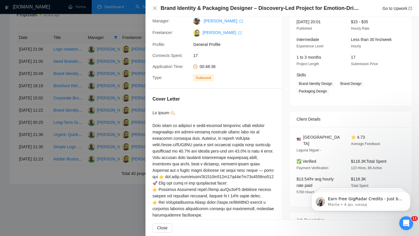
click at [155, 114] on div at bounding box center [213, 203] width 122 height 186
click at [104, 116] on div at bounding box center [209, 118] width 419 height 236
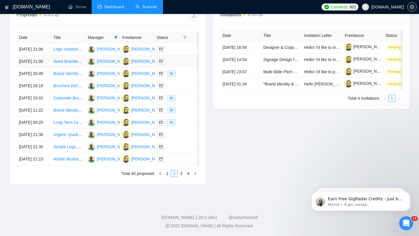
click at [193, 56] on td at bounding box center [199, 62] width 20 height 12
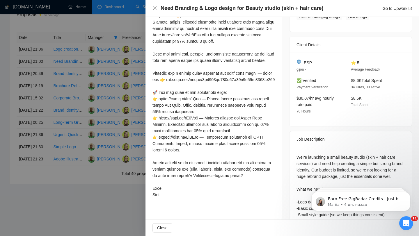
scroll to position [149, 0]
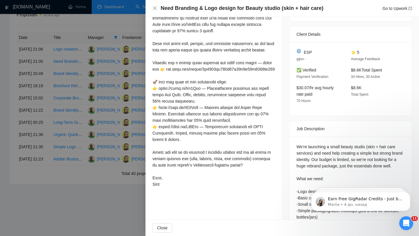
click at [106, 66] on div at bounding box center [209, 118] width 419 height 236
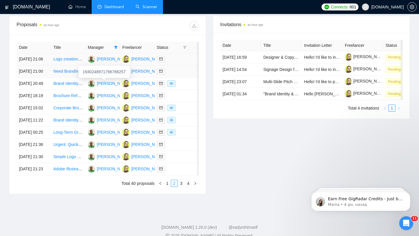
scroll to position [216, 0]
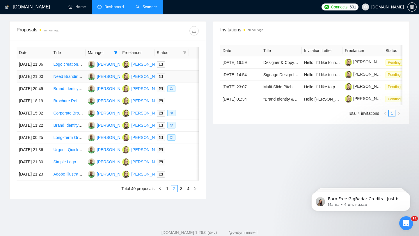
click at [186, 80] on div at bounding box center [172, 76] width 30 height 7
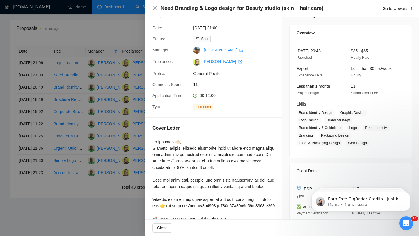
scroll to position [0, 0]
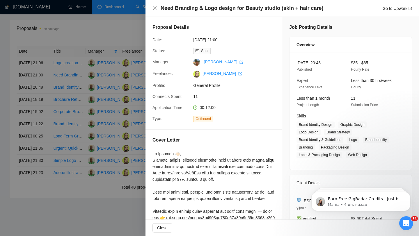
click at [104, 96] on div at bounding box center [209, 118] width 419 height 236
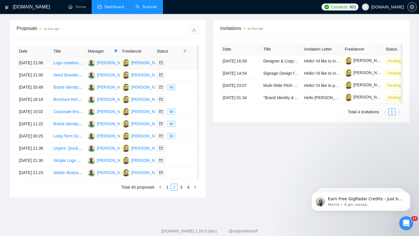
click at [185, 66] on div at bounding box center [172, 63] width 30 height 7
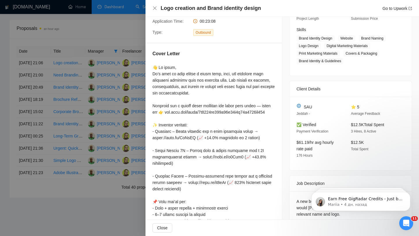
scroll to position [158, 0]
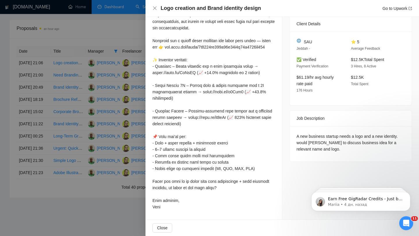
click at [114, 110] on div at bounding box center [209, 118] width 419 height 236
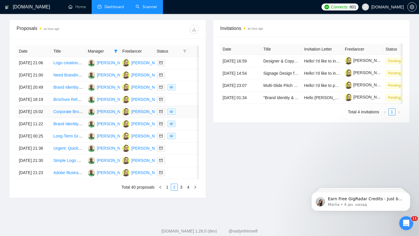
click at [184, 115] on div at bounding box center [172, 112] width 30 height 7
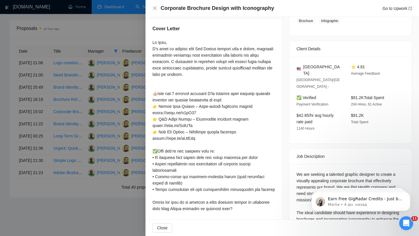
scroll to position [0, 0]
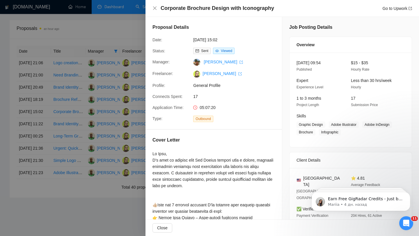
click at [71, 139] on div at bounding box center [209, 118] width 419 height 236
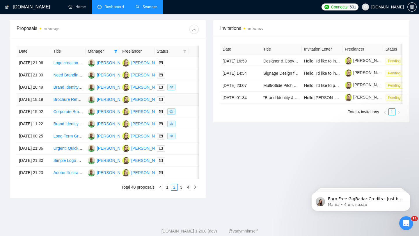
click at [181, 106] on td at bounding box center [171, 100] width 34 height 12
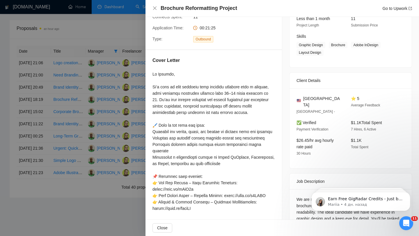
scroll to position [86, 0]
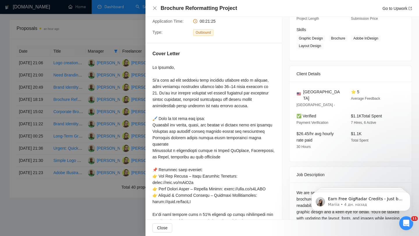
click at [101, 104] on div at bounding box center [209, 118] width 419 height 236
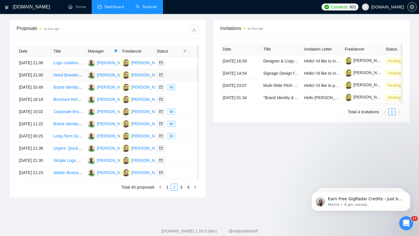
click at [177, 79] on div at bounding box center [172, 75] width 30 height 7
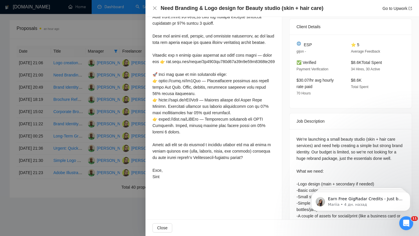
scroll to position [223, 0]
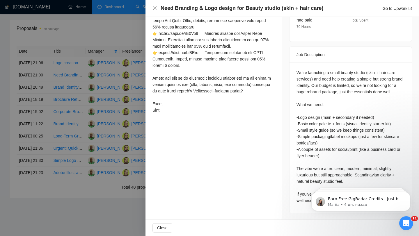
click at [77, 121] on div at bounding box center [209, 118] width 419 height 236
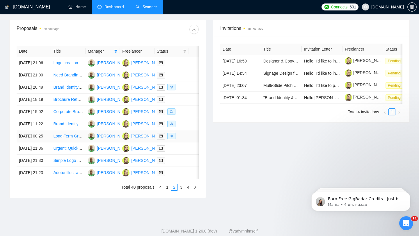
click at [189, 143] on td at bounding box center [199, 136] width 20 height 12
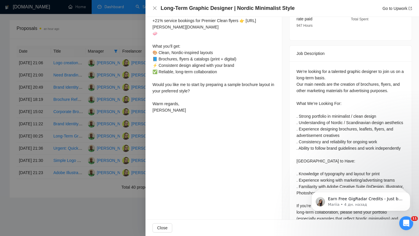
scroll to position [101, 0]
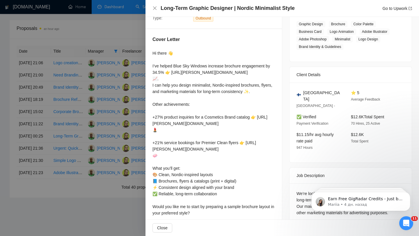
click at [120, 142] on div at bounding box center [209, 118] width 419 height 236
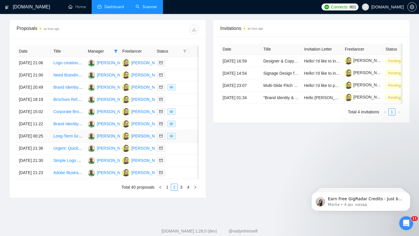
click at [186, 143] on td at bounding box center [171, 136] width 34 height 12
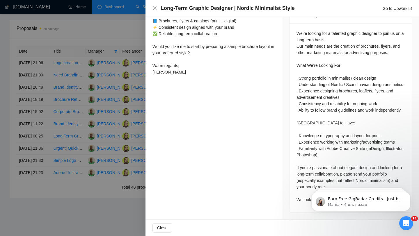
scroll to position [266, 0]
click at [106, 151] on div at bounding box center [209, 118] width 419 height 236
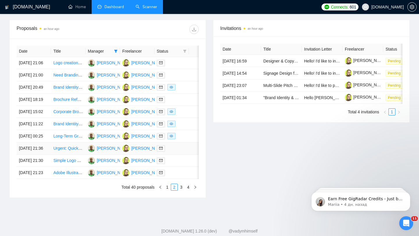
click at [186, 152] on div at bounding box center [172, 148] width 30 height 7
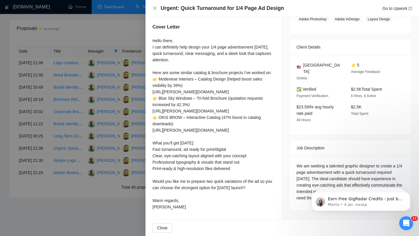
click at [99, 132] on div at bounding box center [209, 118] width 419 height 236
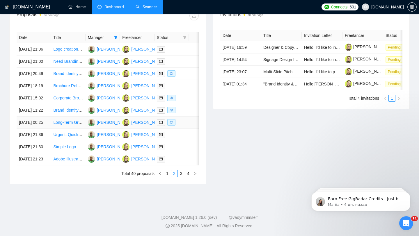
scroll to position [0, 0]
click at [183, 153] on td at bounding box center [171, 147] width 34 height 12
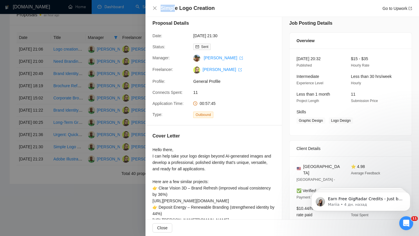
drag, startPoint x: 161, startPoint y: 5, endPoint x: 176, endPoint y: 8, distance: 15.3
click at [176, 8] on h4 "Simple Logo Creation" at bounding box center [188, 8] width 54 height 7
drag, startPoint x: 177, startPoint y: 7, endPoint x: 158, endPoint y: 5, distance: 19.3
click at [158, 5] on div "Simple Logo Creation Go to Upwork" at bounding box center [282, 8] width 260 height 7
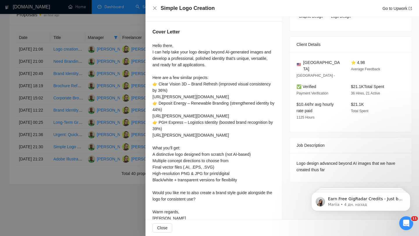
click at [74, 173] on div at bounding box center [209, 118] width 419 height 236
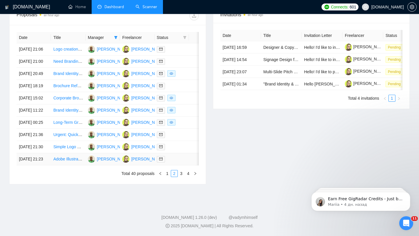
click at [190, 166] on td at bounding box center [199, 159] width 20 height 12
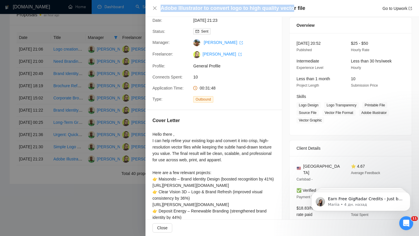
drag, startPoint x: 161, startPoint y: 8, endPoint x: 289, endPoint y: 7, distance: 127.7
click at [289, 7] on h4 "Adobe Illustrator to convert logo to high quality vector file" at bounding box center [233, 8] width 145 height 7
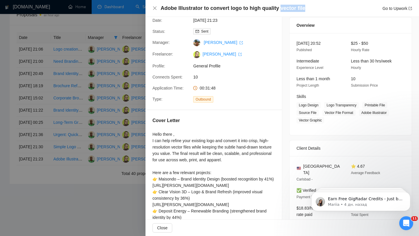
drag, startPoint x: 316, startPoint y: 11, endPoint x: 231, endPoint y: 11, distance: 84.4
click at [234, 11] on div "Adobe Illustrator to convert logo to high quality vector file Go to Upwork" at bounding box center [286, 8] width 251 height 7
click at [100, 94] on div at bounding box center [209, 118] width 419 height 236
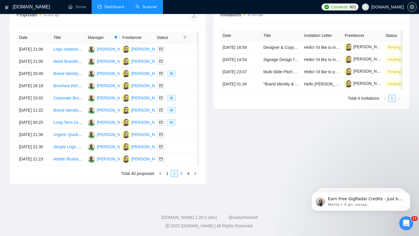
click at [181, 177] on link "3" at bounding box center [181, 173] width 6 height 6
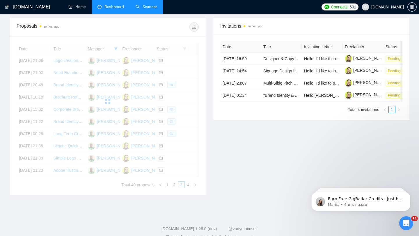
scroll to position [198, 0]
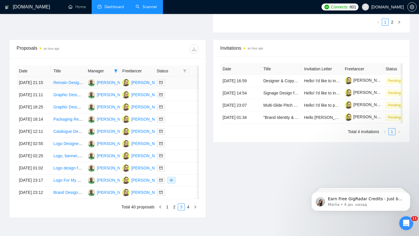
click at [193, 87] on td at bounding box center [199, 83] width 20 height 12
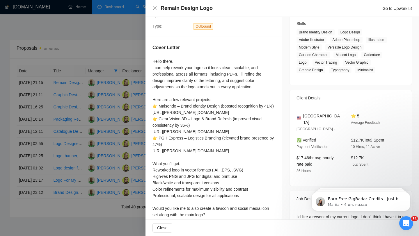
scroll to position [128, 0]
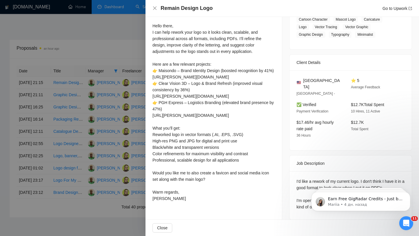
click at [53, 75] on div at bounding box center [209, 118] width 419 height 236
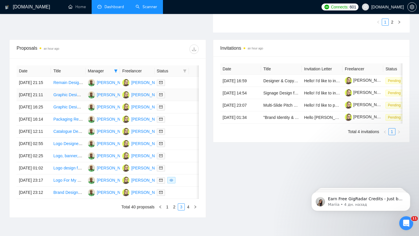
click at [180, 98] on div at bounding box center [172, 95] width 30 height 7
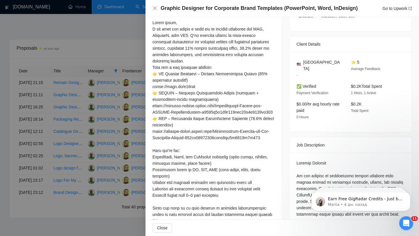
scroll to position [0, 0]
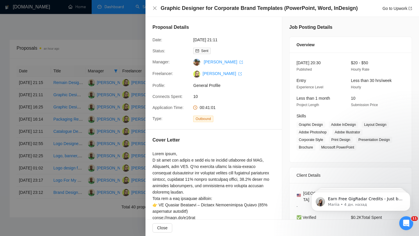
click at [89, 80] on div at bounding box center [209, 118] width 419 height 236
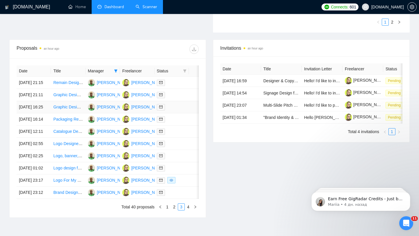
click at [190, 113] on td at bounding box center [199, 107] width 20 height 12
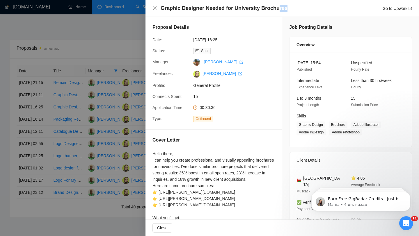
drag, startPoint x: 275, startPoint y: 10, endPoint x: 291, endPoint y: 10, distance: 15.7
click at [291, 10] on div "Graphic Designer Needed for University Brochures Go to Upwork" at bounding box center [286, 8] width 251 height 7
click at [285, 7] on div "Graphic Designer Needed for University Brochures Go to Upwork" at bounding box center [286, 8] width 251 height 7
drag, startPoint x: 285, startPoint y: 7, endPoint x: 260, endPoint y: 7, distance: 24.7
click at [260, 7] on div "Graphic Designer Needed for University Brochures Go to Upwork" at bounding box center [286, 8] width 251 height 7
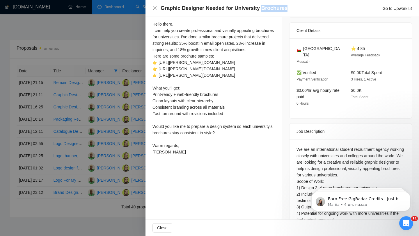
scroll to position [131, 0]
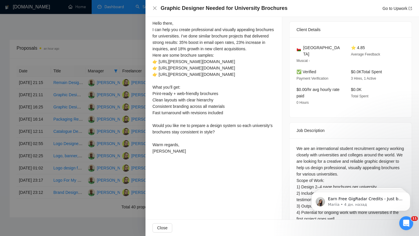
click at [79, 111] on div at bounding box center [209, 118] width 419 height 236
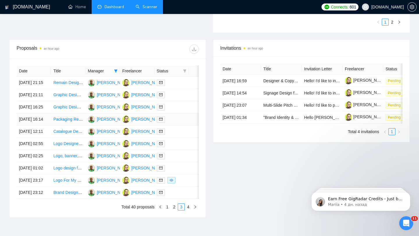
click at [174, 126] on td at bounding box center [171, 119] width 34 height 12
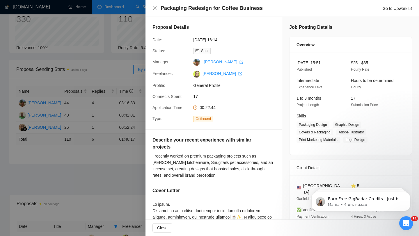
scroll to position [0, 0]
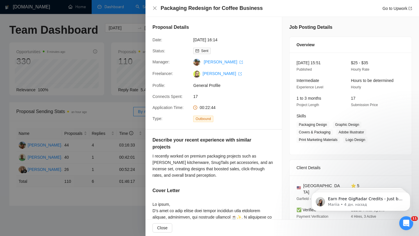
click at [118, 173] on div at bounding box center [209, 118] width 419 height 236
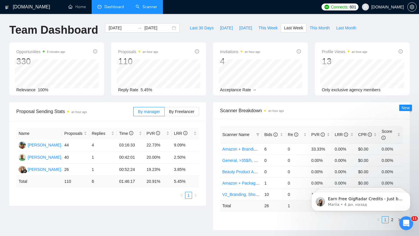
scroll to position [287, 0]
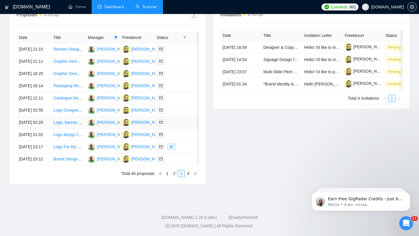
click at [190, 117] on td at bounding box center [199, 123] width 20 height 12
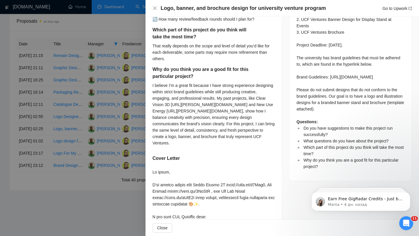
scroll to position [292, 0]
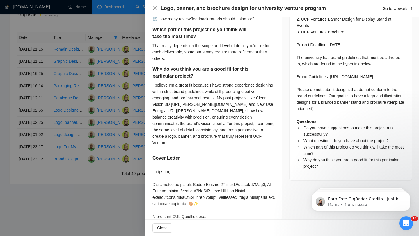
click at [117, 123] on div at bounding box center [209, 118] width 419 height 236
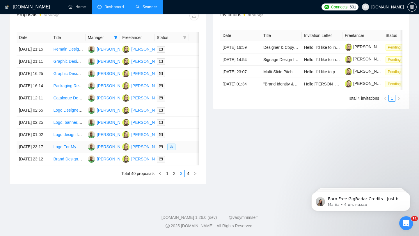
click at [189, 153] on td at bounding box center [199, 147] width 20 height 12
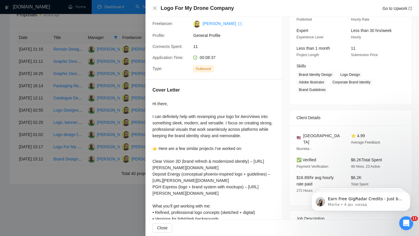
scroll to position [169, 0]
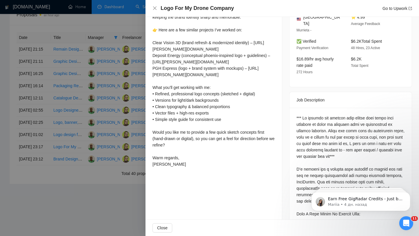
click at [85, 134] on div at bounding box center [209, 118] width 419 height 236
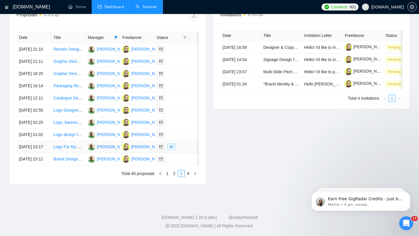
scroll to position [262, 0]
click at [188, 177] on link "4" at bounding box center [188, 173] width 6 height 6
click at [191, 161] on td at bounding box center [199, 159] width 20 height 12
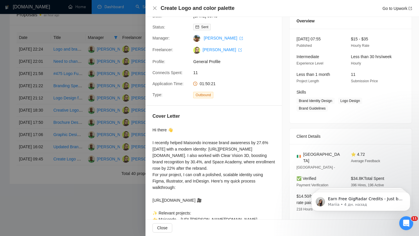
scroll to position [0, 0]
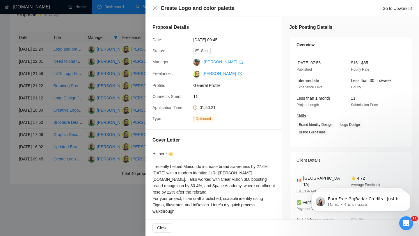
click at [110, 87] on div at bounding box center [209, 118] width 419 height 236
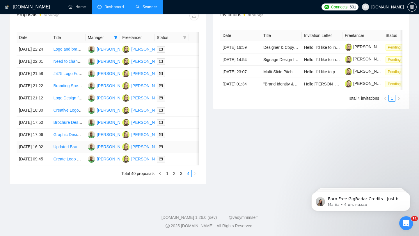
click at [184, 141] on td at bounding box center [171, 147] width 34 height 12
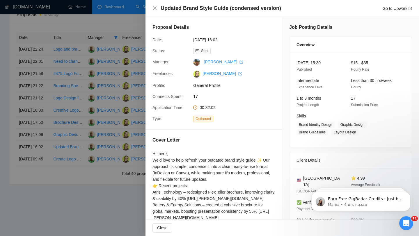
click at [90, 68] on div at bounding box center [209, 118] width 419 height 236
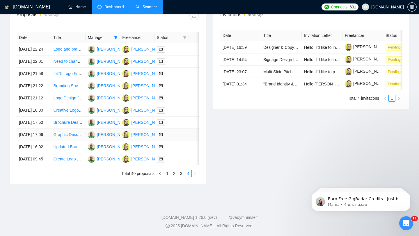
click at [191, 129] on td at bounding box center [199, 135] width 20 height 12
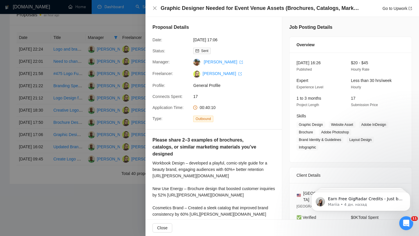
click at [125, 63] on div at bounding box center [209, 118] width 419 height 236
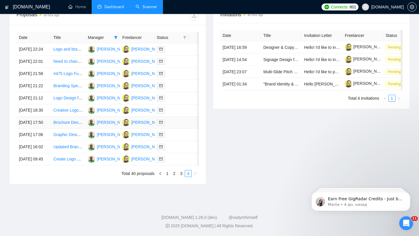
click at [182, 119] on div at bounding box center [172, 122] width 30 height 7
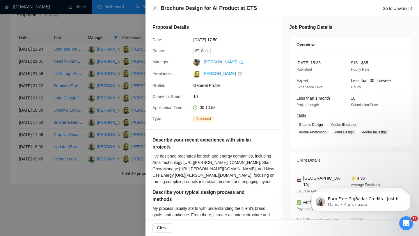
click at [95, 58] on div at bounding box center [209, 118] width 419 height 236
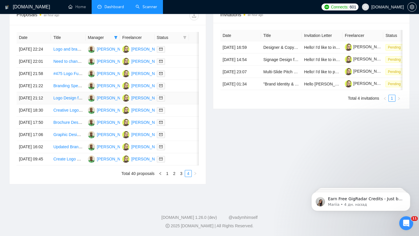
scroll to position [243, 0]
click at [175, 89] on div at bounding box center [172, 86] width 30 height 7
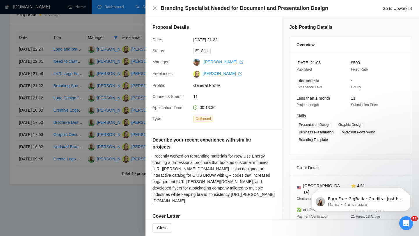
click at [75, 55] on div at bounding box center [209, 118] width 419 height 236
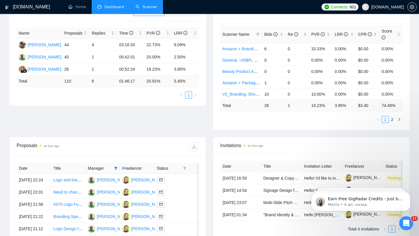
scroll to position [95, 0]
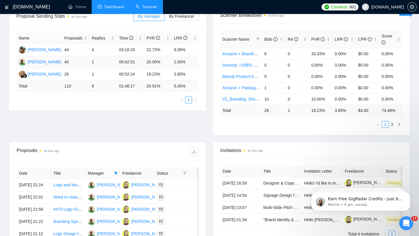
drag, startPoint x: 171, startPoint y: 62, endPoint x: 191, endPoint y: 62, distance: 19.2
click at [191, 63] on td "2.50%" at bounding box center [185, 62] width 27 height 12
drag, startPoint x: 191, startPoint y: 62, endPoint x: 173, endPoint y: 62, distance: 17.5
click at [173, 62] on td "2.50%" at bounding box center [185, 62] width 27 height 12
drag, startPoint x: 143, startPoint y: 51, endPoint x: 161, endPoint y: 61, distance: 20.9
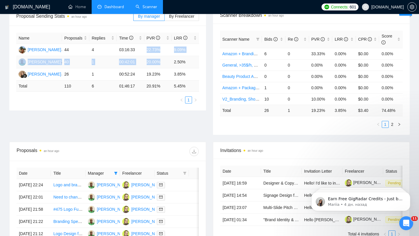
click at [161, 62] on tbody "[PERSON_NAME] 44 4 03:16:33 22.73% 9.09% [PERSON_NAME] 40 1 00:42:01 20.00% 2.5…" at bounding box center [107, 62] width 183 height 37
click at [146, 58] on td "20.00%" at bounding box center [157, 62] width 27 height 12
drag, startPoint x: 147, startPoint y: 49, endPoint x: 168, endPoint y: 47, distance: 21.6
click at [168, 47] on td "22.73%" at bounding box center [157, 50] width 27 height 12
drag, startPoint x: 147, startPoint y: 61, endPoint x: 166, endPoint y: 61, distance: 19.2
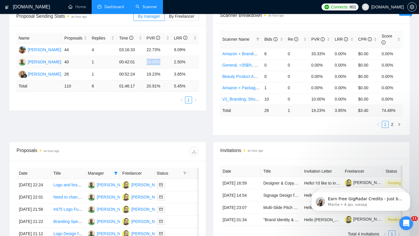
click at [166, 61] on td "20.00%" at bounding box center [157, 62] width 27 height 12
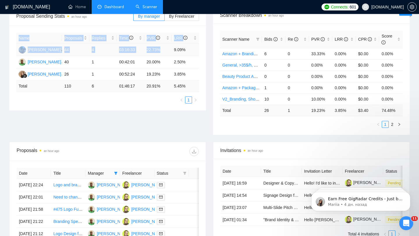
drag, startPoint x: 172, startPoint y: 49, endPoint x: 200, endPoint y: 54, distance: 28.8
click at [200, 54] on div "Name Proposals Replies Time PVR LRR [PERSON_NAME] 44 4 03:16:33 22.73% 9.09% [P…" at bounding box center [107, 68] width 197 height 85
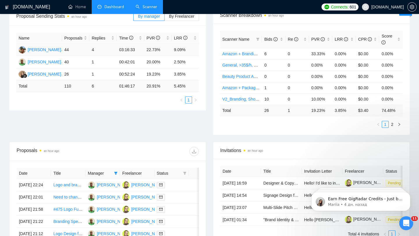
click at [174, 49] on td "9.09%" at bounding box center [185, 50] width 27 height 12
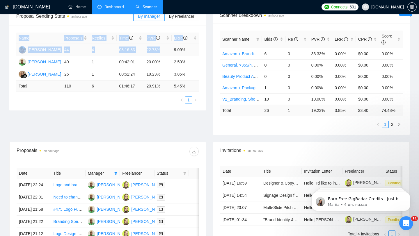
drag, startPoint x: 174, startPoint y: 49, endPoint x: 201, endPoint y: 49, distance: 26.5
click at [201, 50] on div "Name Proposals Replies Time PVR LRR [PERSON_NAME] 44 4 03:16:33 22.73% 9.09% [P…" at bounding box center [107, 68] width 197 height 85
click at [181, 50] on td "9.09%" at bounding box center [185, 50] width 27 height 12
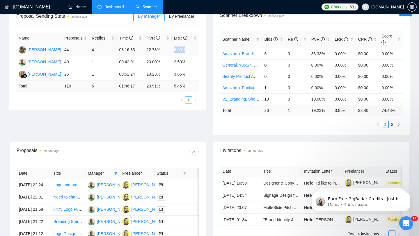
drag, startPoint x: 173, startPoint y: 50, endPoint x: 189, endPoint y: 50, distance: 15.4
click at [189, 50] on td "9.09%" at bounding box center [185, 50] width 27 height 12
drag, startPoint x: 172, startPoint y: 61, endPoint x: 192, endPoint y: 63, distance: 20.8
click at [192, 63] on td "2.50%" at bounding box center [185, 62] width 27 height 12
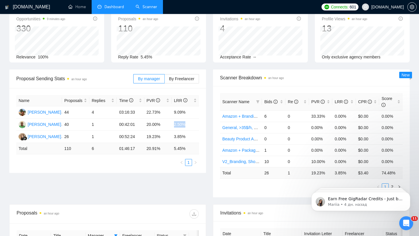
scroll to position [0, 0]
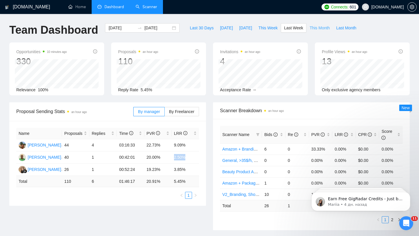
click at [321, 29] on span "This Month" at bounding box center [320, 28] width 20 height 6
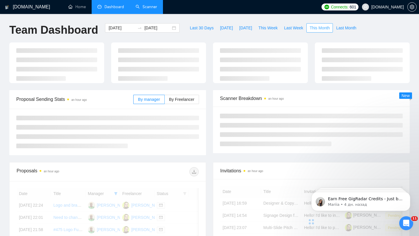
type input "[DATE]"
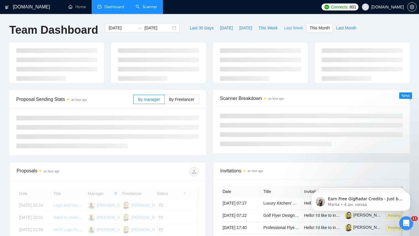
click at [297, 31] on span "Last Week" at bounding box center [293, 28] width 19 height 6
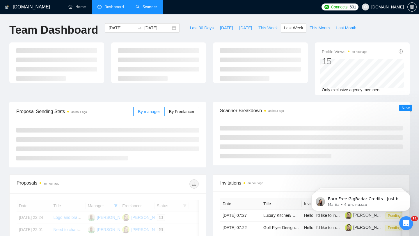
type input "[DATE]"
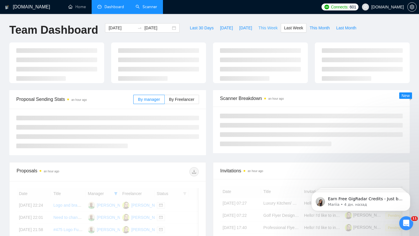
click at [267, 32] on button "This Week" at bounding box center [268, 27] width 26 height 9
type input "[DATE]"
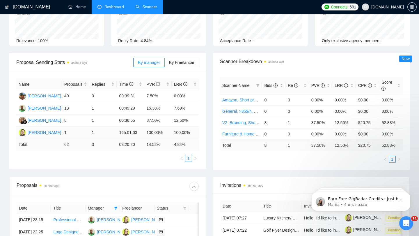
scroll to position [51, 0]
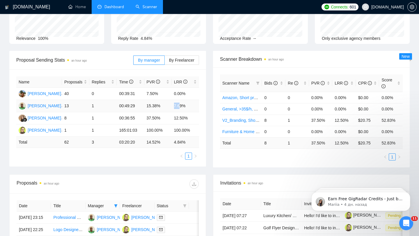
drag, startPoint x: 171, startPoint y: 107, endPoint x: 180, endPoint y: 107, distance: 8.7
click at [179, 107] on td "7.69%" at bounding box center [185, 106] width 27 height 12
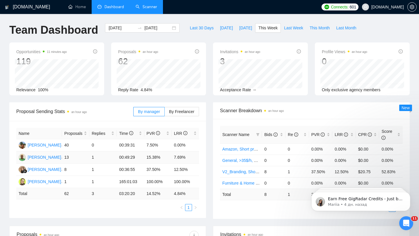
click at [173, 156] on td "7.69%" at bounding box center [185, 158] width 27 height 12
drag, startPoint x: 173, startPoint y: 156, endPoint x: 195, endPoint y: 157, distance: 22.7
click at [195, 157] on td "7.69%" at bounding box center [185, 158] width 27 height 12
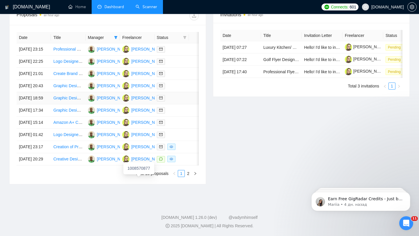
scroll to position [222, 0]
click at [181, 56] on td at bounding box center [171, 49] width 34 height 12
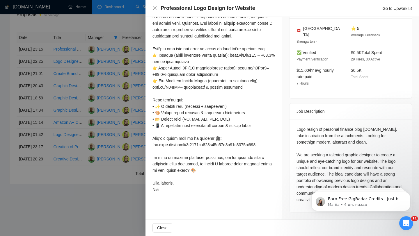
scroll to position [0, 0]
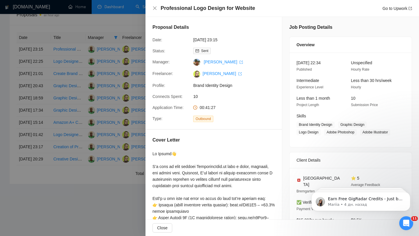
click at [104, 125] on div at bounding box center [209, 118] width 419 height 236
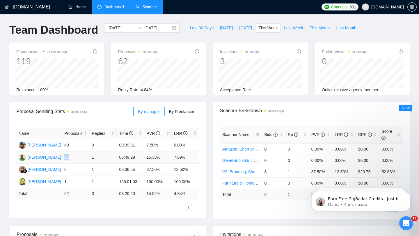
drag, startPoint x: 65, startPoint y: 157, endPoint x: 77, endPoint y: 157, distance: 11.6
click at [77, 157] on td "13" at bounding box center [75, 158] width 27 height 12
click at [73, 157] on td "13" at bounding box center [75, 158] width 27 height 12
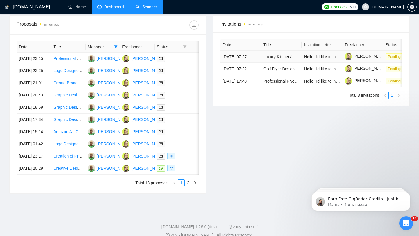
scroll to position [214, 0]
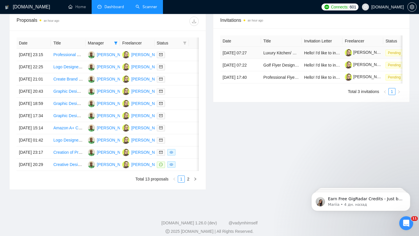
click at [258, 59] on td "[DATE] 07:27" at bounding box center [240, 53] width 41 height 12
click at [329, 59] on td "Hello! I'd like to invite you to take a look at the job I've posted. Please sub…" at bounding box center [322, 53] width 41 height 12
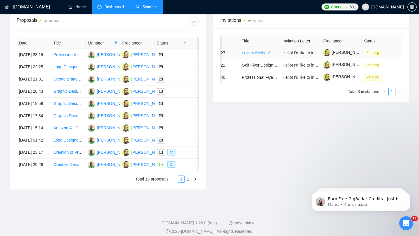
click at [248, 55] on link "Luxury Kitchen/ Wardrobe Catalog designer" at bounding box center [281, 53] width 79 height 5
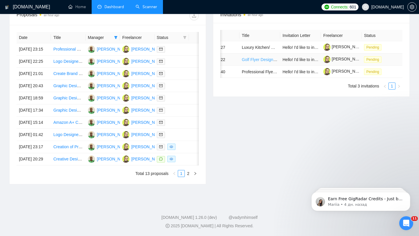
click at [258, 57] on link "Golf Flyer Design for Teaching Pros and Clients" at bounding box center [285, 59] width 86 height 5
click at [259, 74] on link "Professional Flyer Cleanup and Design Enhancement" at bounding box center [290, 72] width 97 height 5
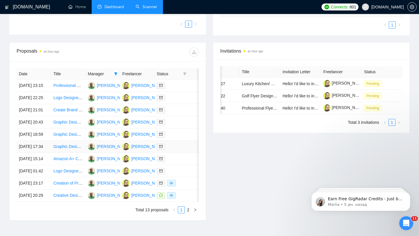
scroll to position [161, 0]
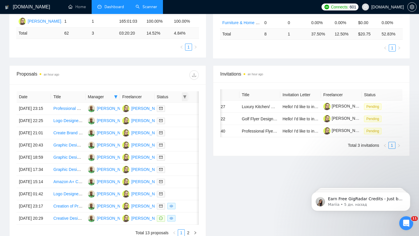
click at [186, 96] on icon "filter" at bounding box center [184, 96] width 3 height 3
click at [173, 110] on span "Chat" at bounding box center [170, 108] width 28 height 6
checkbox input "true"
click at [113, 94] on div "Manager" at bounding box center [103, 97] width 30 height 6
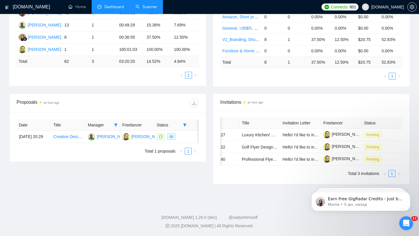
scroll to position [149, 0]
click at [116, 121] on span at bounding box center [116, 125] width 6 height 9
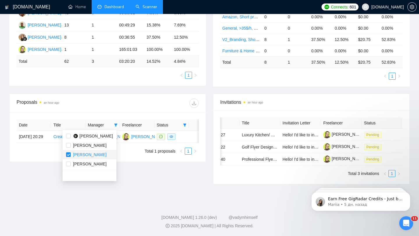
click at [77, 152] on span "[PERSON_NAME]" at bounding box center [89, 154] width 33 height 5
checkbox input "false"
click at [138, 99] on div at bounding box center [153, 103] width 91 height 9
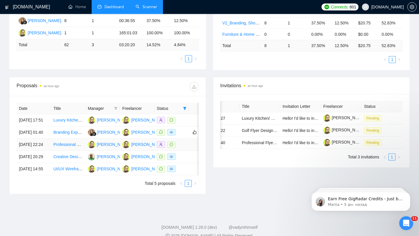
click at [182, 148] on div at bounding box center [172, 144] width 30 height 7
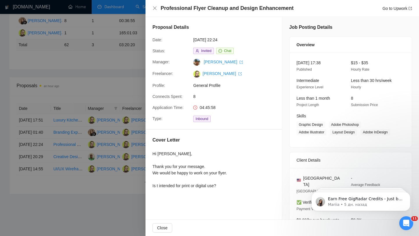
click at [113, 163] on div at bounding box center [209, 118] width 419 height 236
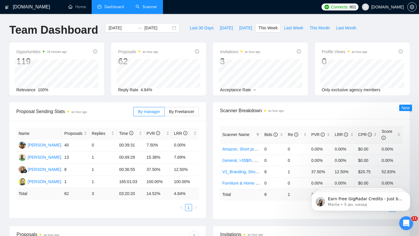
scroll to position [186, 0]
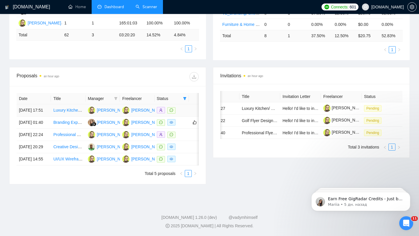
click at [185, 107] on div at bounding box center [172, 110] width 30 height 7
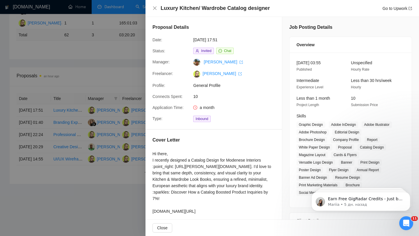
click at [78, 129] on div at bounding box center [209, 118] width 419 height 236
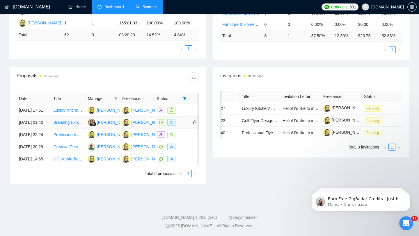
click at [184, 119] on div at bounding box center [172, 122] width 30 height 7
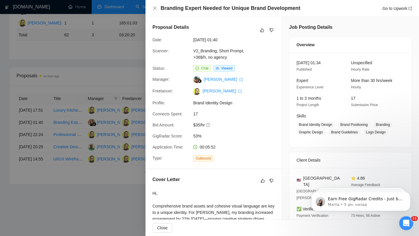
click at [104, 157] on div at bounding box center [209, 118] width 419 height 236
